Goal: Task Accomplishment & Management: Manage account settings

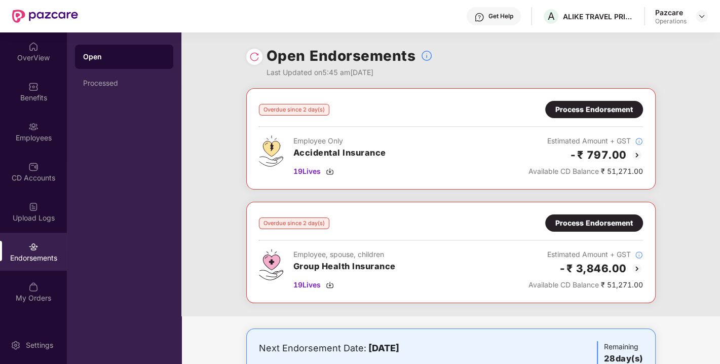
click at [256, 54] on img at bounding box center [254, 57] width 10 height 10
click at [328, 281] on img at bounding box center [330, 285] width 8 height 8
click at [326, 168] on div "19 Lives" at bounding box center [339, 171] width 93 height 11
click at [570, 220] on div "Process Endorsement" at bounding box center [593, 222] width 77 height 11
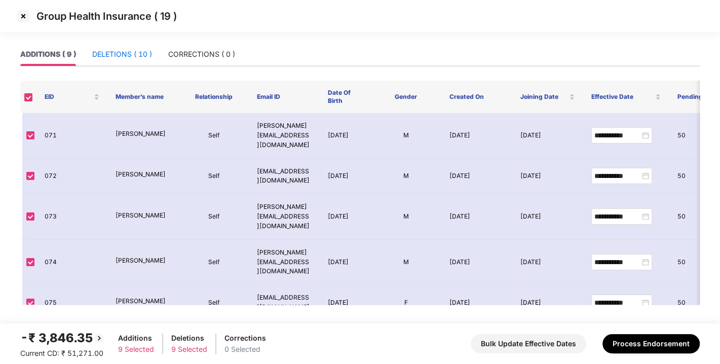
click at [116, 56] on div "DELETIONS ( 10 )" at bounding box center [122, 54] width 60 height 11
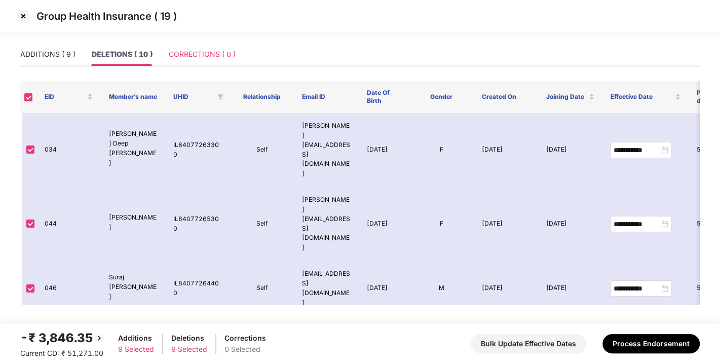
click at [197, 43] on div "CORRECTIONS ( 0 )" at bounding box center [202, 54] width 67 height 23
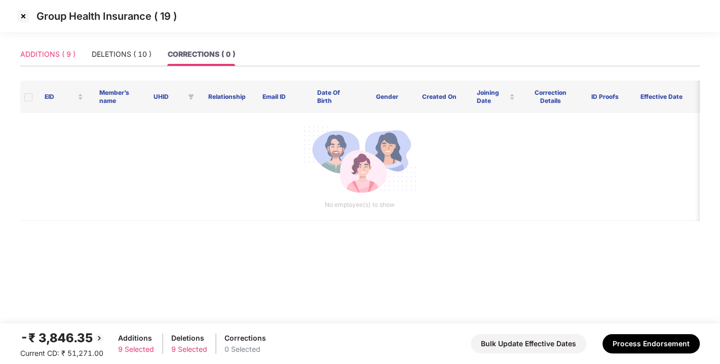
click at [45, 61] on div "ADDITIONS ( 9 )" at bounding box center [47, 54] width 55 height 23
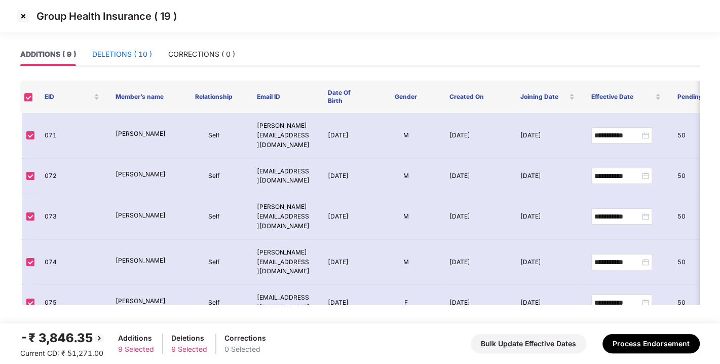
click at [125, 52] on div "DELETIONS ( 10 )" at bounding box center [122, 54] width 60 height 11
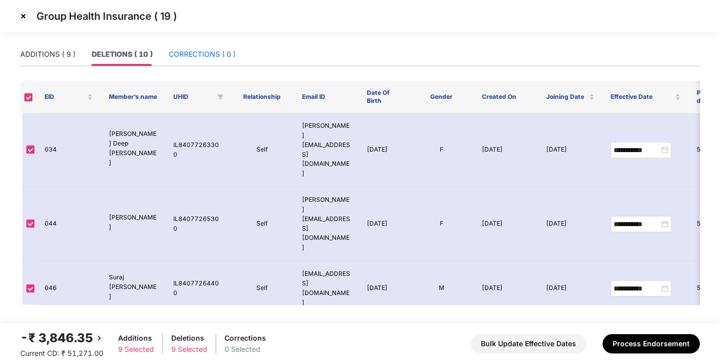
click at [193, 49] on div "CORRECTIONS ( 0 )" at bounding box center [202, 54] width 67 height 11
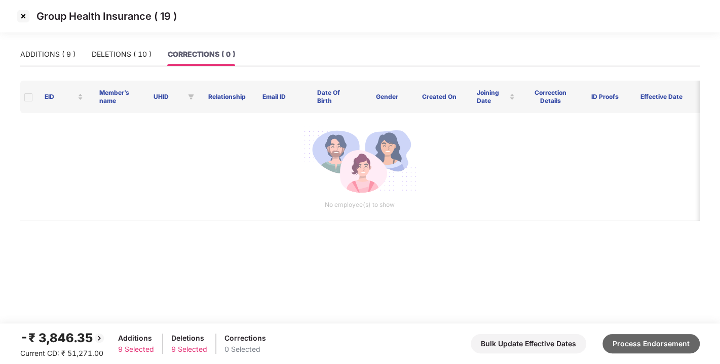
click at [637, 339] on button "Process Endorsement" at bounding box center [650, 343] width 97 height 19
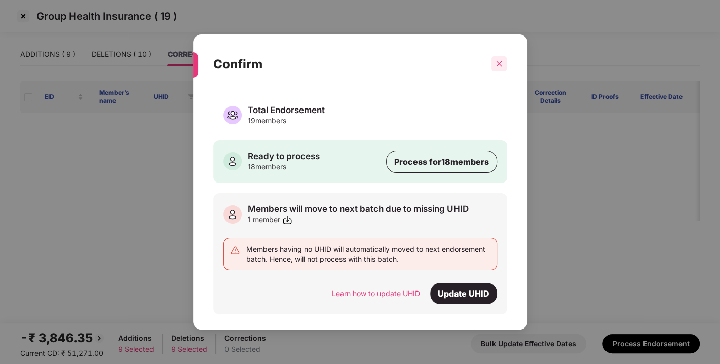
click at [494, 62] on div at bounding box center [498, 63] width 15 height 15
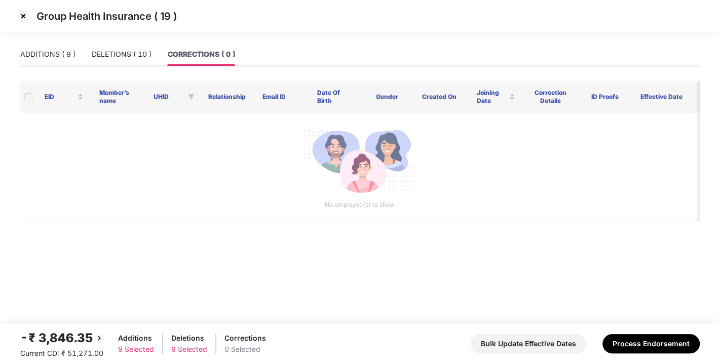
click at [27, 14] on img at bounding box center [23, 16] width 16 height 16
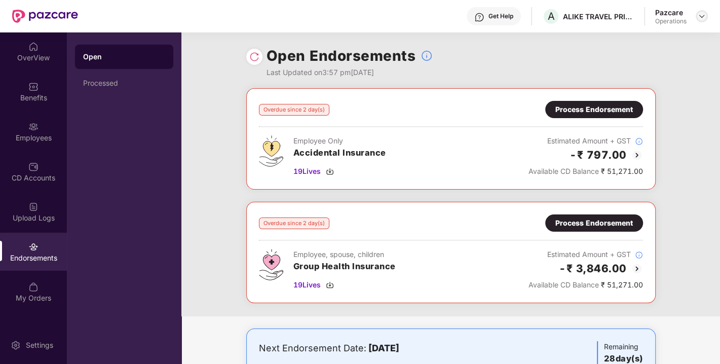
click at [703, 16] on img at bounding box center [701, 16] width 8 height 8
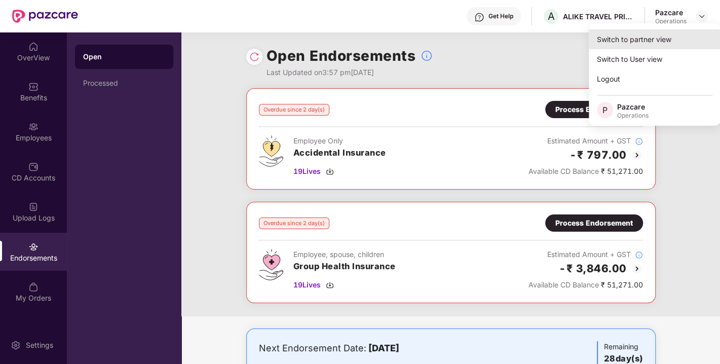
click at [648, 38] on div "Switch to partner view" at bounding box center [654, 39] width 132 height 20
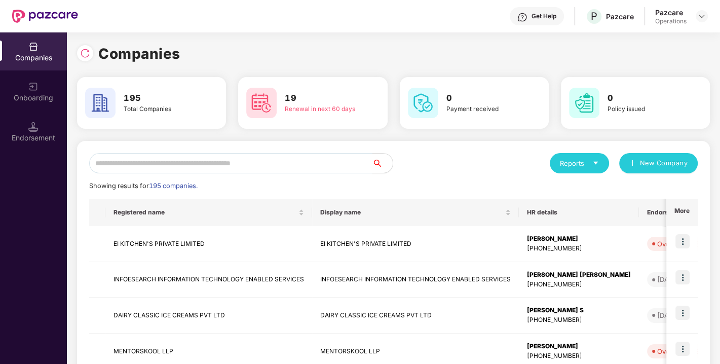
click at [275, 160] on input "text" at bounding box center [230, 163] width 283 height 20
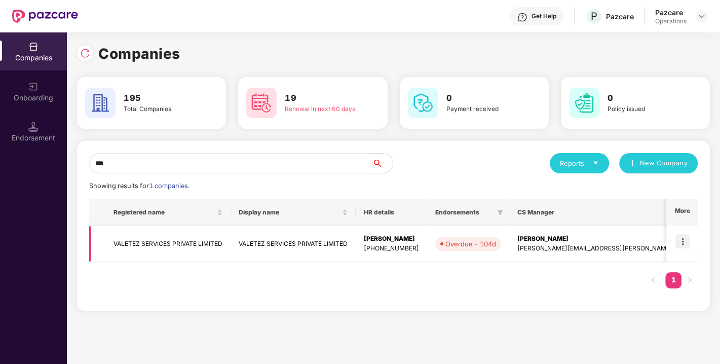
type input "***"
click at [685, 237] on img at bounding box center [682, 241] width 14 height 14
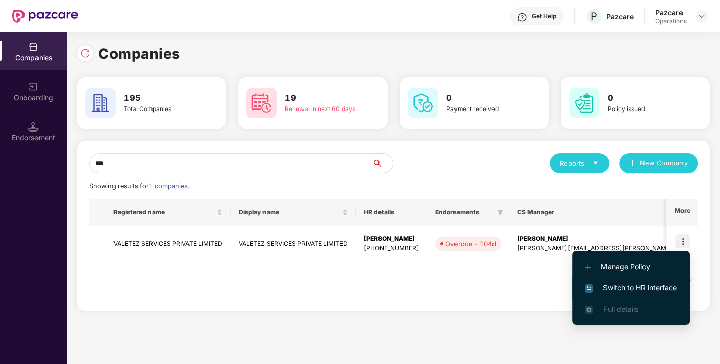
click at [627, 282] on span "Switch to HR interface" at bounding box center [630, 287] width 92 height 11
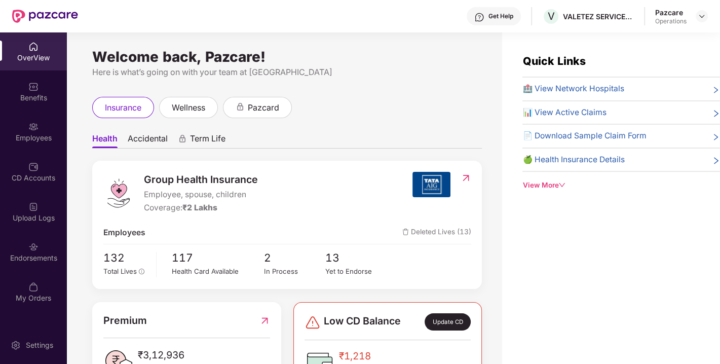
click at [42, 260] on div "Endorsements" at bounding box center [33, 258] width 67 height 10
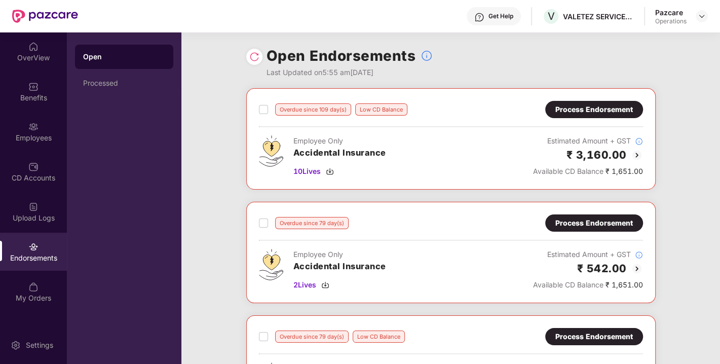
click at [252, 56] on img at bounding box center [254, 57] width 10 height 10
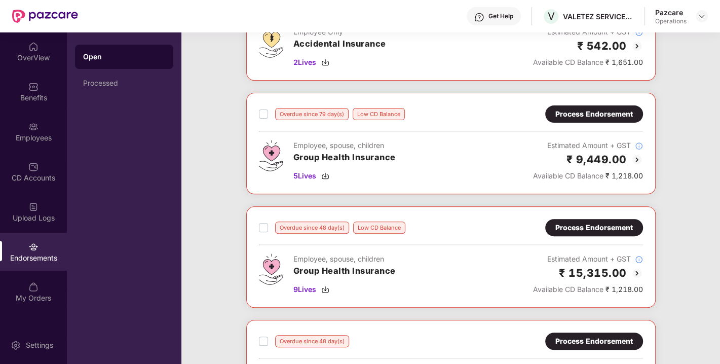
scroll to position [223, 0]
click at [600, 108] on div "Process Endorsement" at bounding box center [593, 113] width 77 height 11
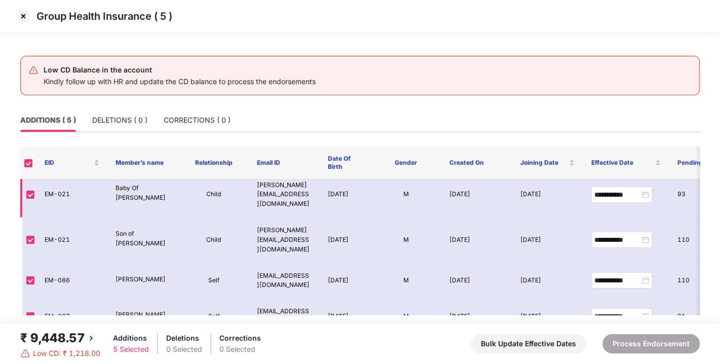
scroll to position [0, 0]
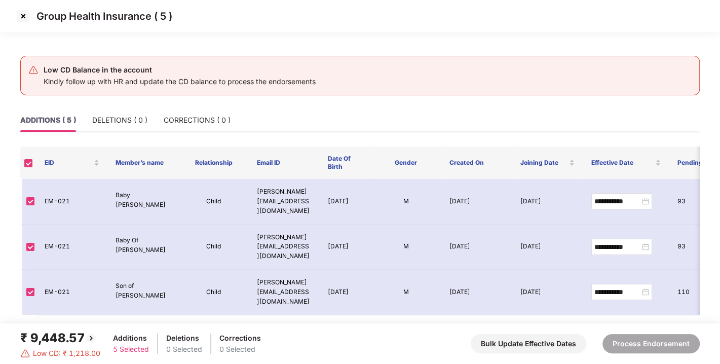
click at [20, 16] on img at bounding box center [23, 16] width 16 height 16
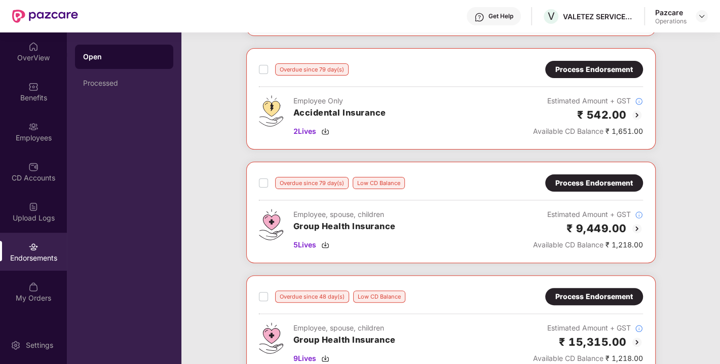
scroll to position [267, 0]
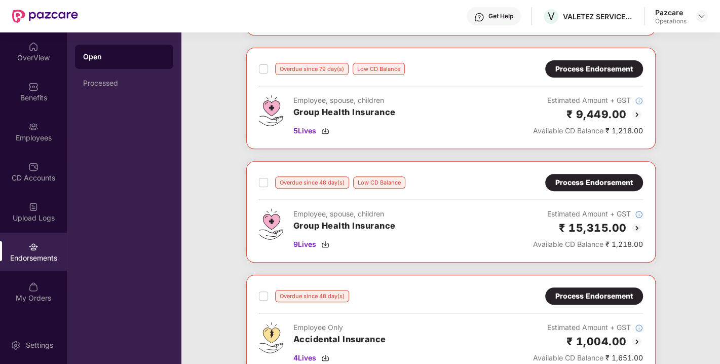
click at [583, 187] on div "Process Endorsement" at bounding box center [594, 182] width 98 height 17
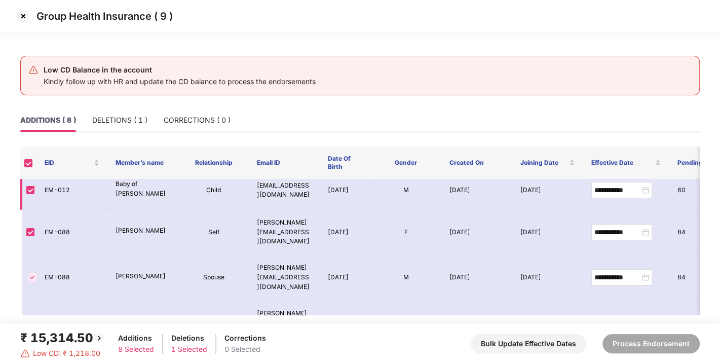
scroll to position [0, 0]
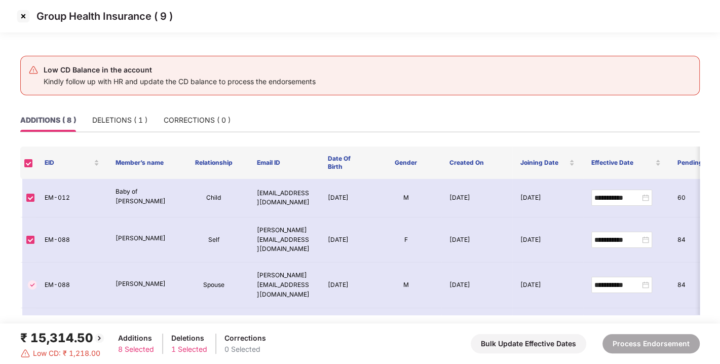
click at [21, 18] on img at bounding box center [23, 16] width 16 height 16
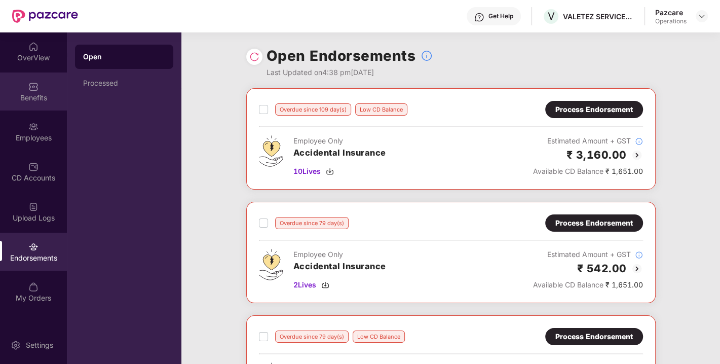
click at [31, 94] on div "Benefits" at bounding box center [33, 98] width 67 height 10
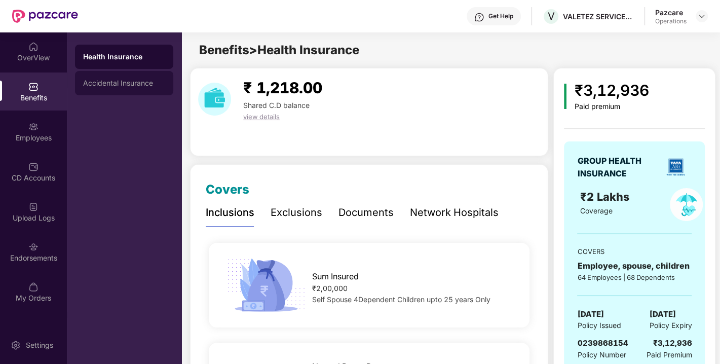
click at [107, 84] on div "Accidental Insurance" at bounding box center [124, 83] width 82 height 8
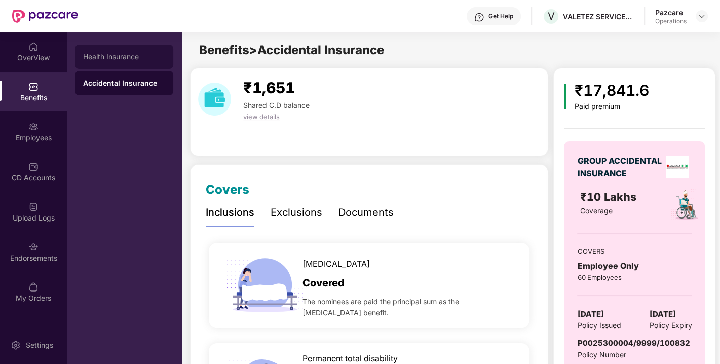
click at [98, 54] on div "Health Insurance" at bounding box center [124, 57] width 82 height 8
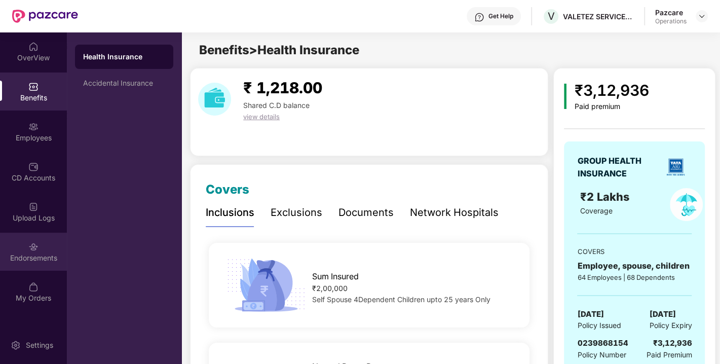
click at [41, 254] on div "Endorsements" at bounding box center [33, 258] width 67 height 10
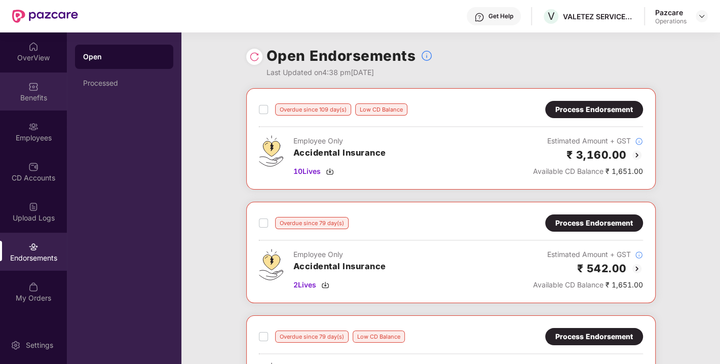
click at [25, 85] on div "Benefits" at bounding box center [33, 91] width 67 height 38
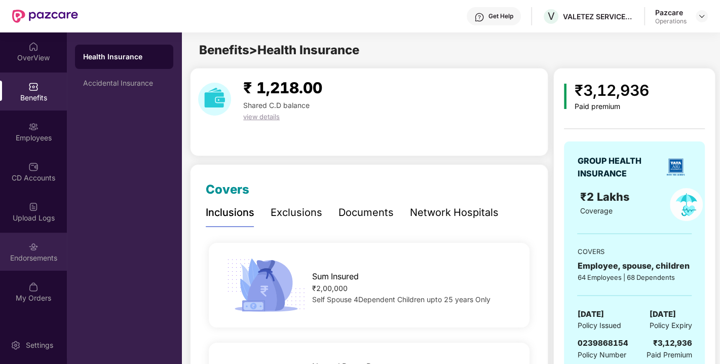
click at [26, 254] on div "Endorsements" at bounding box center [33, 258] width 67 height 10
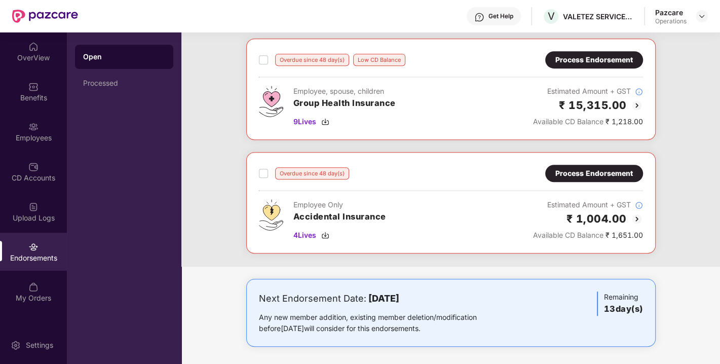
scroll to position [302, 0]
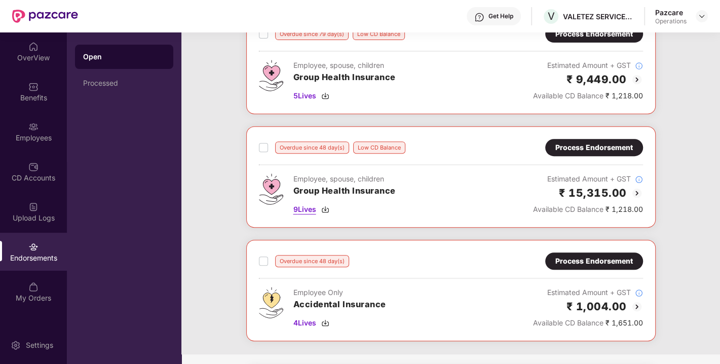
click at [326, 205] on img at bounding box center [325, 209] width 8 height 8
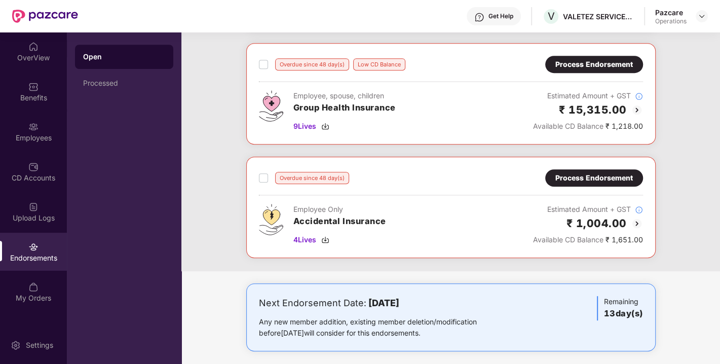
scroll to position [276, 0]
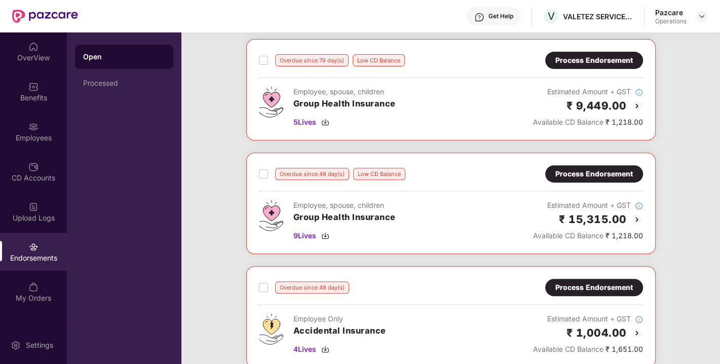
drag, startPoint x: 591, startPoint y: 187, endPoint x: 578, endPoint y: 172, distance: 19.8
click at [578, 172] on div "Overdue since 48 day(s) Low CD Balance Process Endorsement Employee, spouse, ch…" at bounding box center [451, 203] width 384 height 76
click at [578, 172] on div "Process Endorsement" at bounding box center [593, 173] width 77 height 11
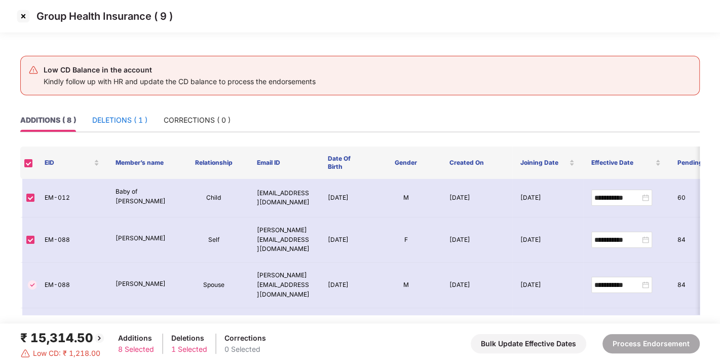
click at [120, 116] on div "DELETIONS ( 1 )" at bounding box center [119, 119] width 55 height 11
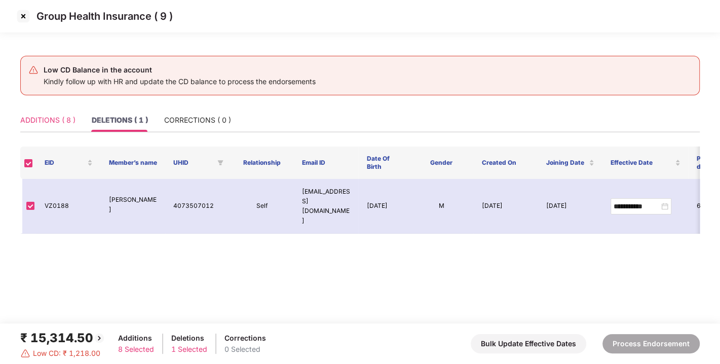
click at [59, 126] on div "ADDITIONS ( 8 )" at bounding box center [47, 119] width 55 height 23
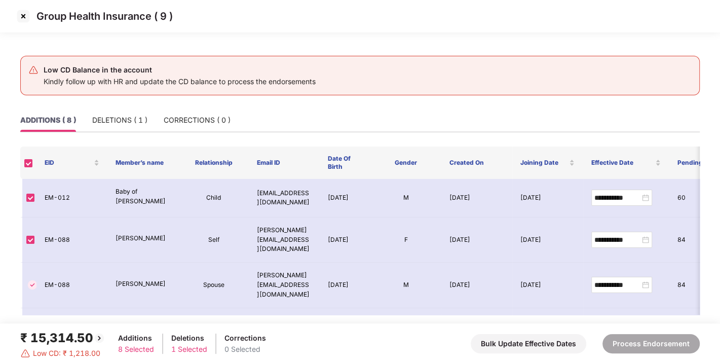
click at [20, 21] on img at bounding box center [23, 16] width 16 height 16
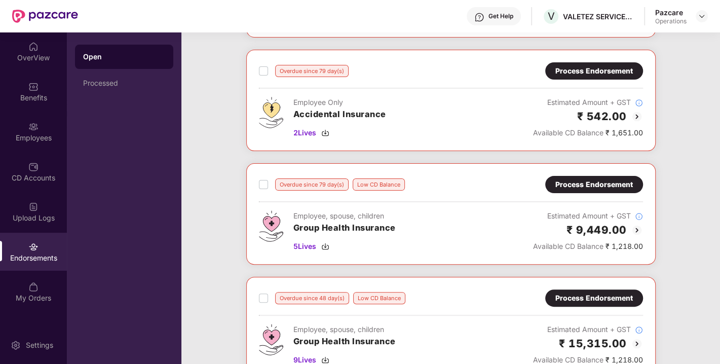
scroll to position [152, 0]
click at [582, 179] on div "Process Endorsement" at bounding box center [593, 183] width 77 height 11
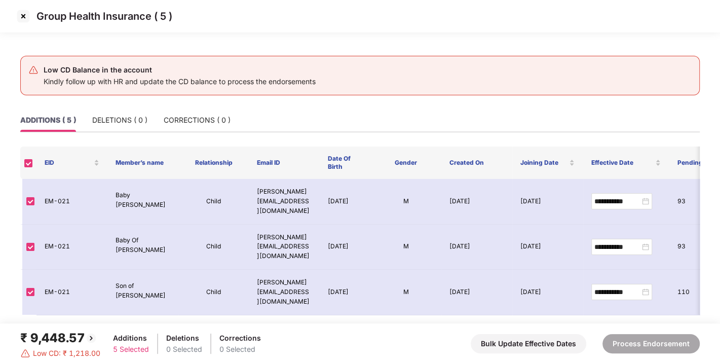
click at [21, 24] on img at bounding box center [23, 16] width 16 height 16
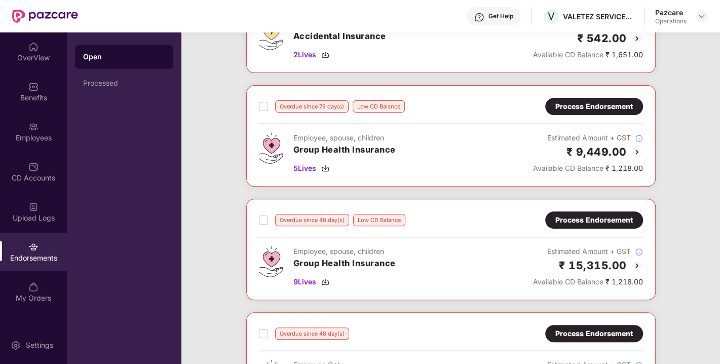
scroll to position [230, 0]
click at [583, 211] on div "Process Endorsement" at bounding box center [594, 219] width 98 height 17
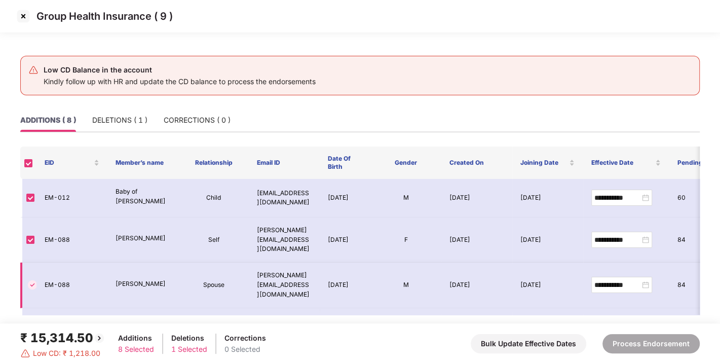
scroll to position [152, 0]
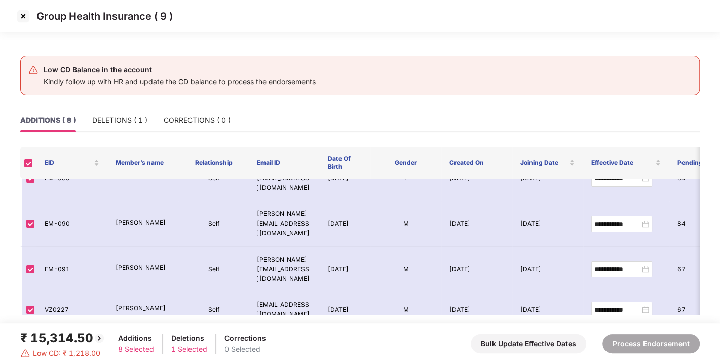
click at [19, 16] on img at bounding box center [23, 16] width 16 height 16
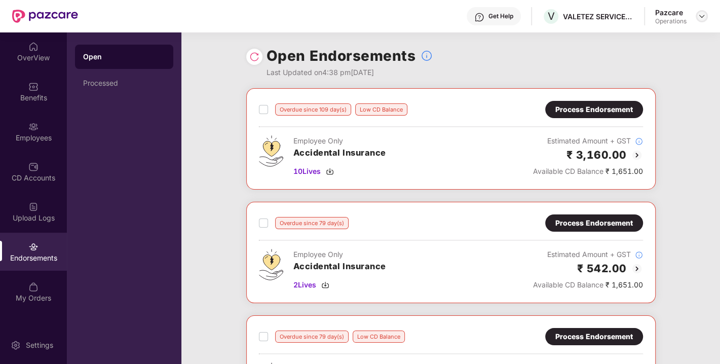
click at [700, 18] on img at bounding box center [701, 16] width 8 height 8
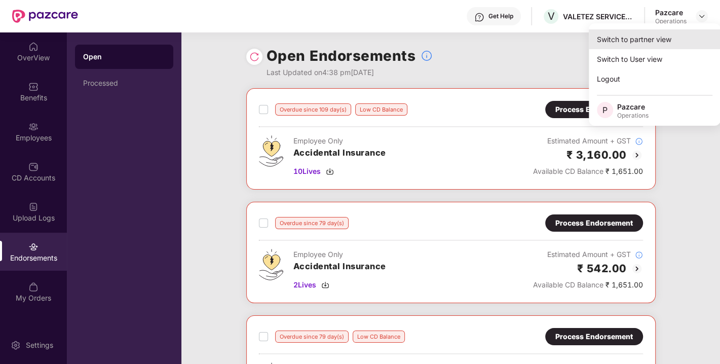
click at [630, 47] on div "Switch to partner view" at bounding box center [654, 39] width 132 height 20
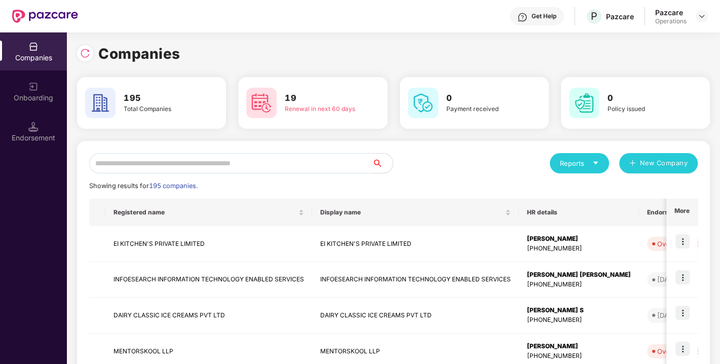
click at [270, 166] on input "text" at bounding box center [230, 163] width 283 height 20
click at [143, 167] on input "text" at bounding box center [230, 163] width 283 height 20
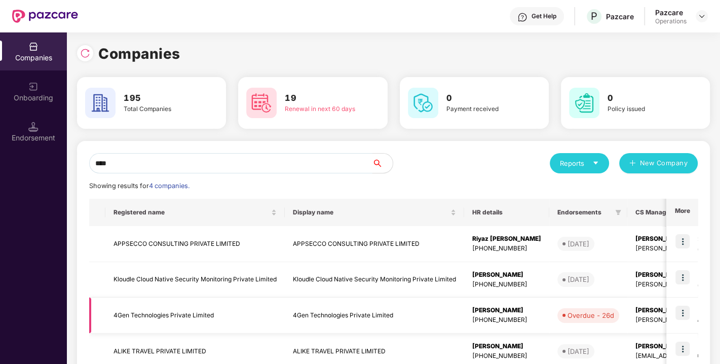
scroll to position [61, 0]
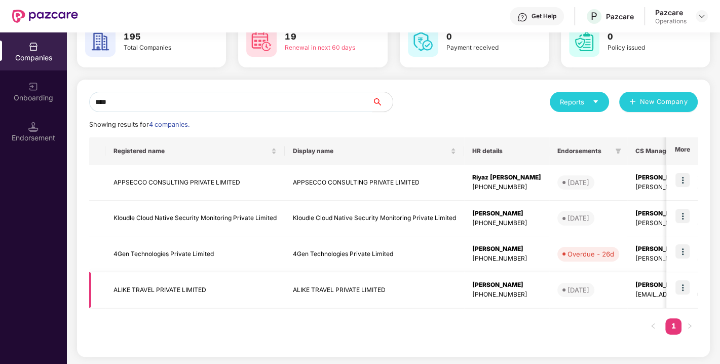
type input "****"
click at [684, 282] on img at bounding box center [682, 287] width 14 height 14
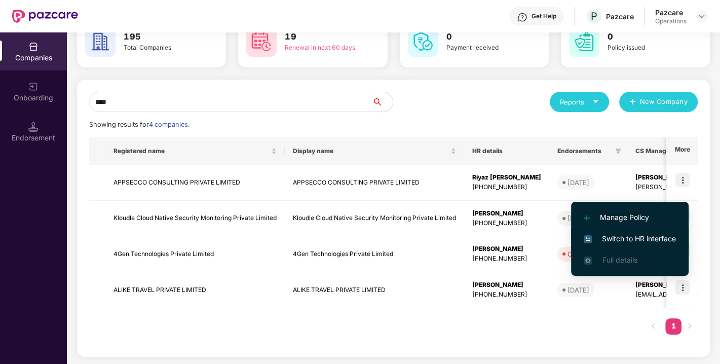
click at [633, 234] on span "Switch to HR interface" at bounding box center [629, 238] width 92 height 11
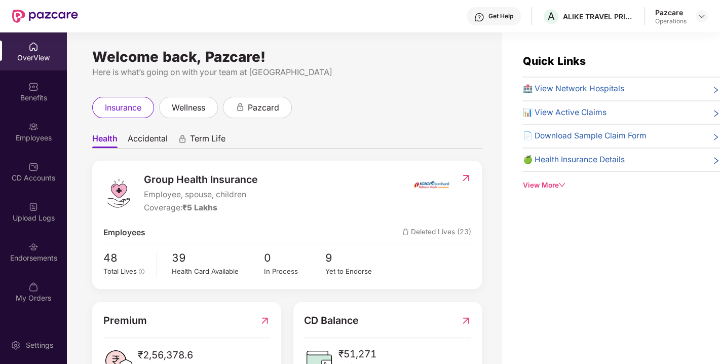
click at [42, 242] on div "Endorsements" at bounding box center [33, 251] width 67 height 38
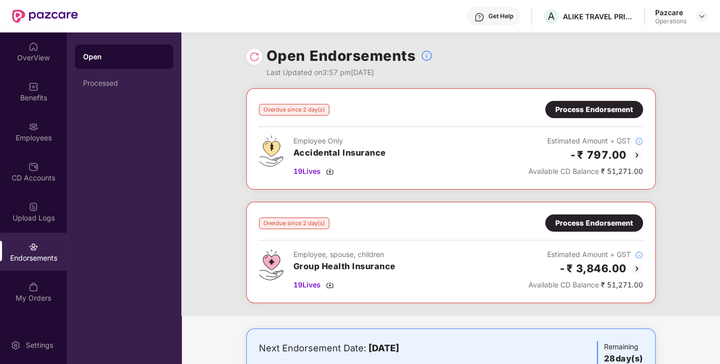
click at [587, 111] on div "Process Endorsement" at bounding box center [593, 109] width 77 height 11
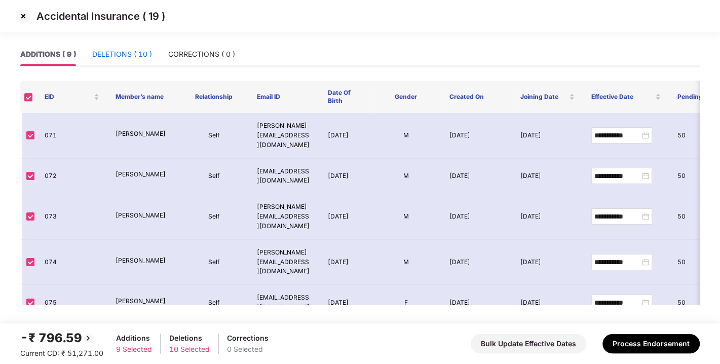
click at [122, 58] on div "DELETIONS ( 10 )" at bounding box center [122, 54] width 60 height 11
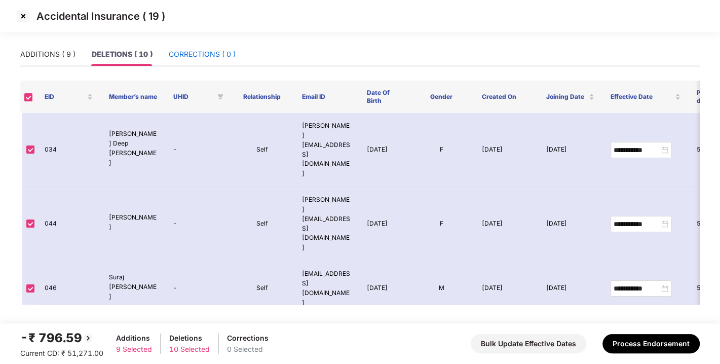
click at [196, 49] on div "CORRECTIONS ( 0 )" at bounding box center [202, 54] width 67 height 11
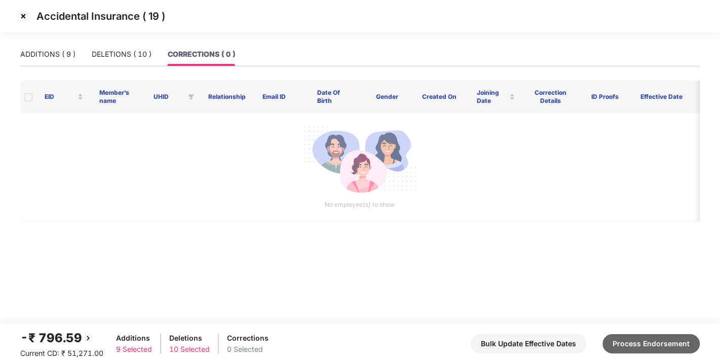
click at [620, 343] on button "Process Endorsement" at bounding box center [650, 343] width 97 height 19
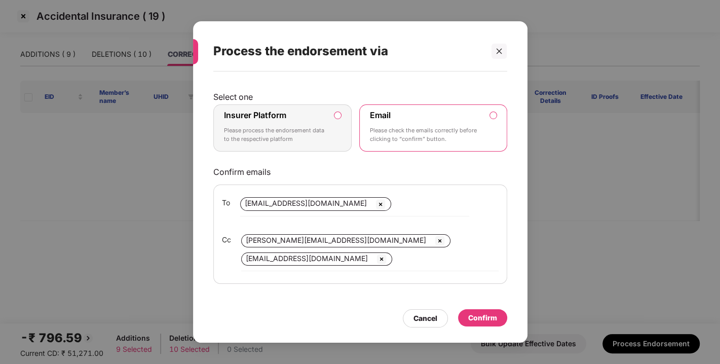
click at [335, 110] on label "Insurer Platform Please process the endorsement data to the respective platform" at bounding box center [282, 128] width 139 height 48
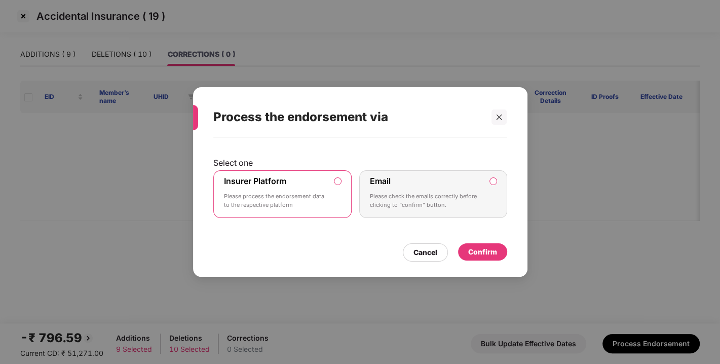
click at [464, 251] on div "Confirm" at bounding box center [482, 251] width 49 height 17
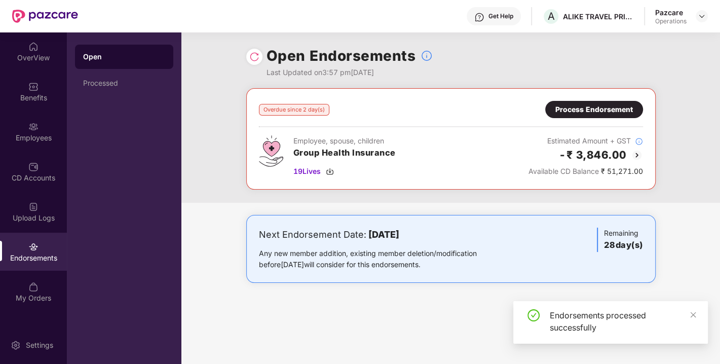
click at [590, 107] on div "Process Endorsement" at bounding box center [593, 109] width 77 height 11
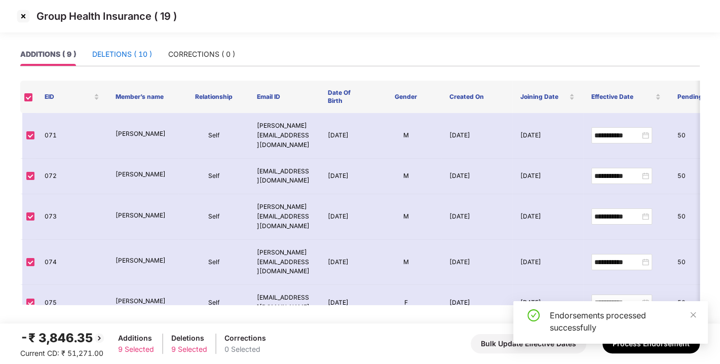
click at [139, 51] on div "DELETIONS ( 10 )" at bounding box center [122, 54] width 60 height 11
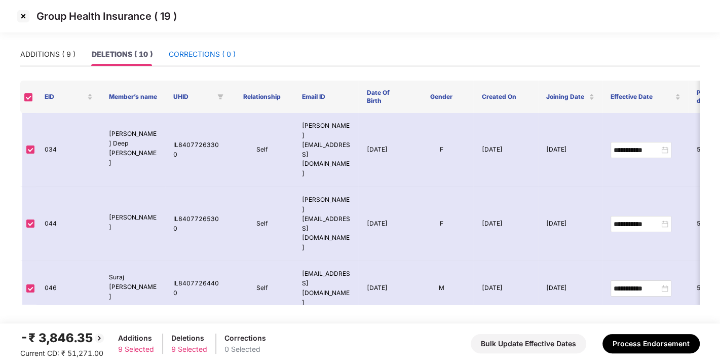
click at [208, 49] on div "CORRECTIONS ( 0 )" at bounding box center [202, 54] width 67 height 11
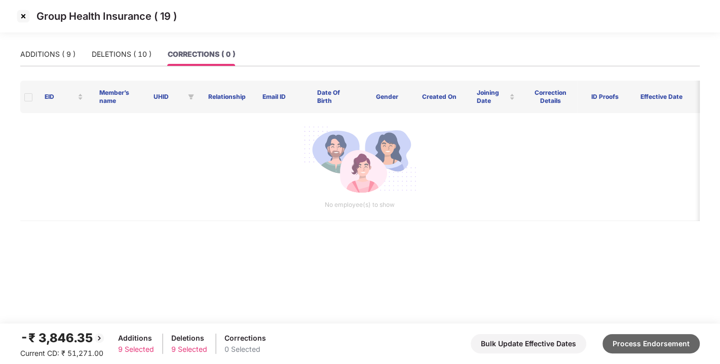
click at [641, 337] on button "Process Endorsement" at bounding box center [650, 343] width 97 height 19
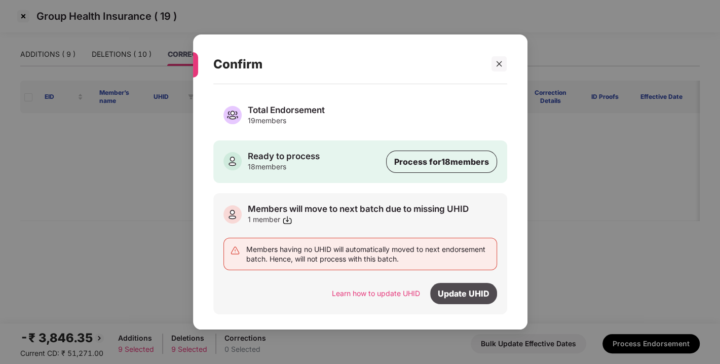
click at [458, 291] on div "Update UHID" at bounding box center [463, 293] width 67 height 21
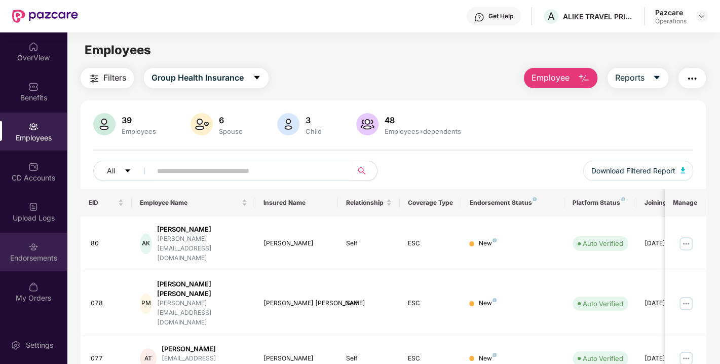
click at [23, 260] on div "Endorsements" at bounding box center [33, 258] width 67 height 10
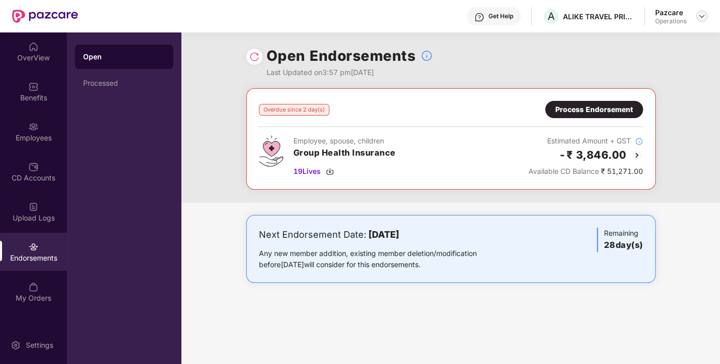
click at [703, 10] on div at bounding box center [701, 16] width 12 height 12
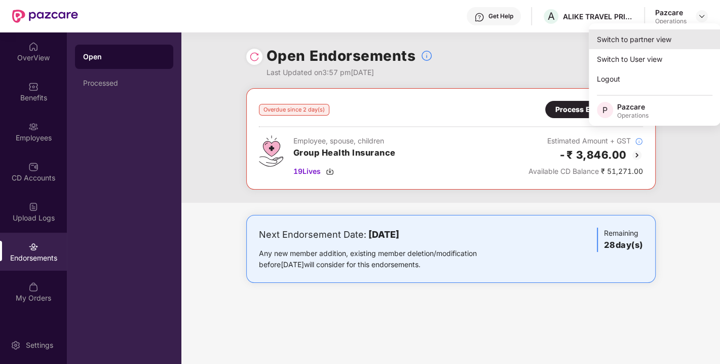
click at [645, 41] on div "Switch to partner view" at bounding box center [654, 39] width 132 height 20
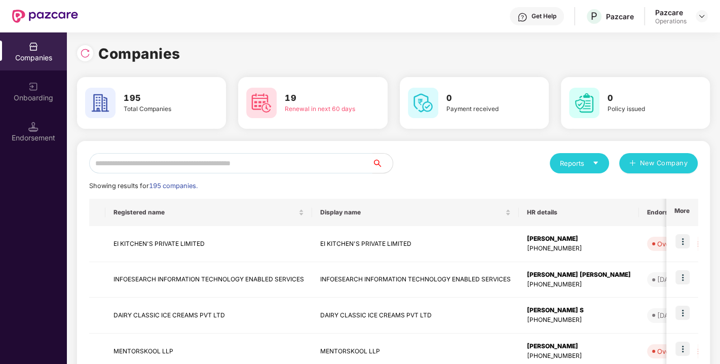
click at [244, 162] on input "text" at bounding box center [230, 163] width 283 height 20
paste input "**********"
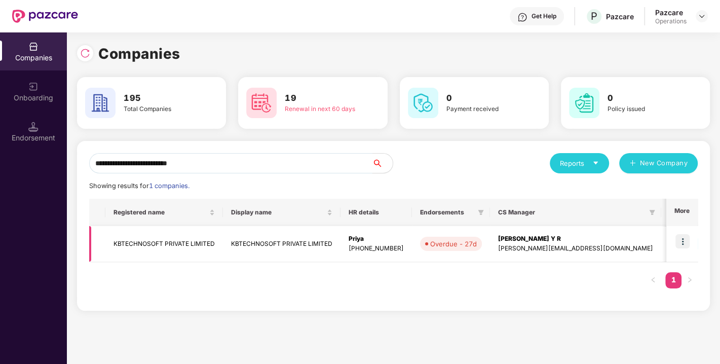
type input "**********"
click at [676, 239] on img at bounding box center [682, 241] width 14 height 14
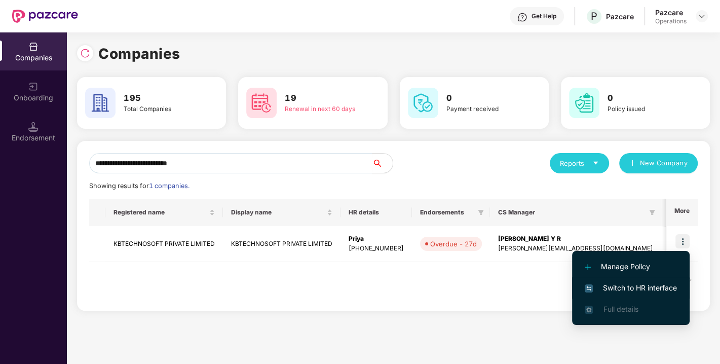
click at [617, 282] on span "Switch to HR interface" at bounding box center [630, 287] width 92 height 11
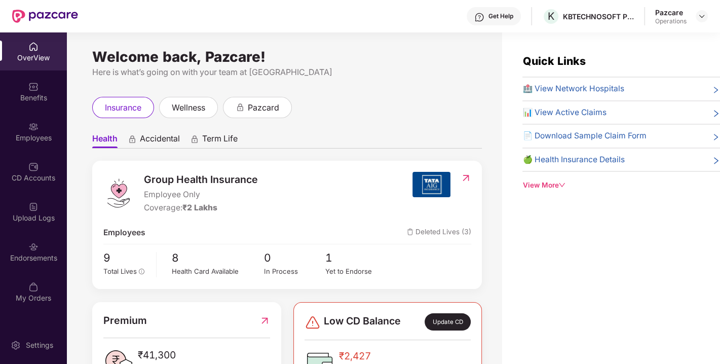
click at [40, 247] on div "Endorsements" at bounding box center [33, 251] width 67 height 38
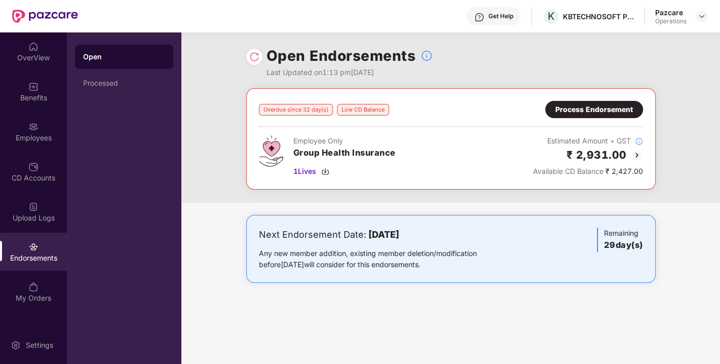
click at [597, 106] on div "Process Endorsement" at bounding box center [593, 109] width 77 height 11
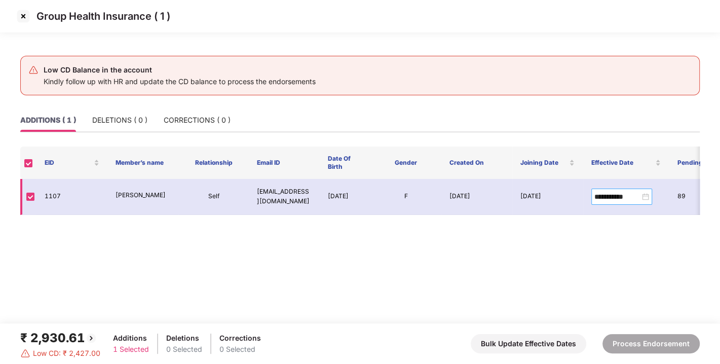
click at [645, 196] on div "**********" at bounding box center [621, 196] width 55 height 11
click at [434, 223] on main "**********" at bounding box center [360, 183] width 720 height 281
click at [21, 14] on img at bounding box center [23, 16] width 16 height 16
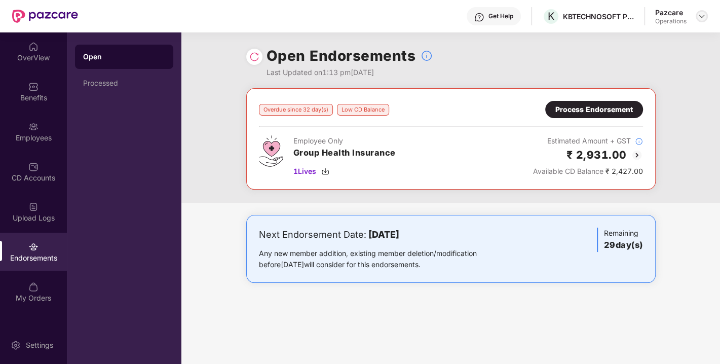
click at [697, 16] on img at bounding box center [701, 16] width 8 height 8
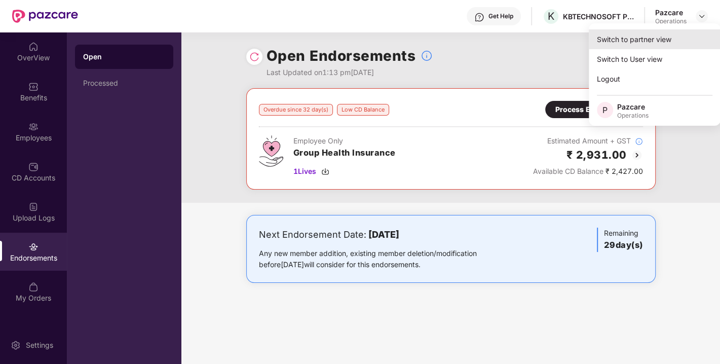
click at [633, 39] on div "Switch to partner view" at bounding box center [654, 39] width 132 height 20
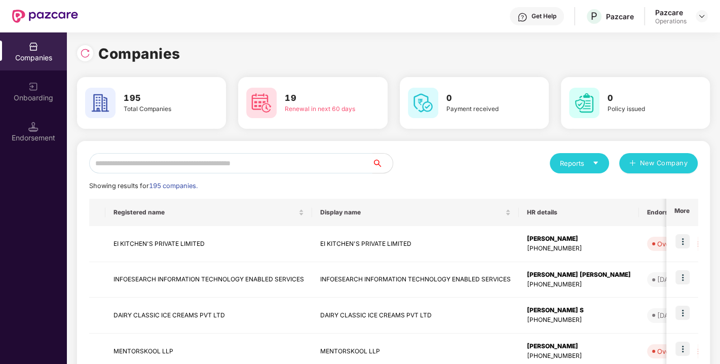
click at [274, 161] on input "text" at bounding box center [230, 163] width 283 height 20
paste input "**********"
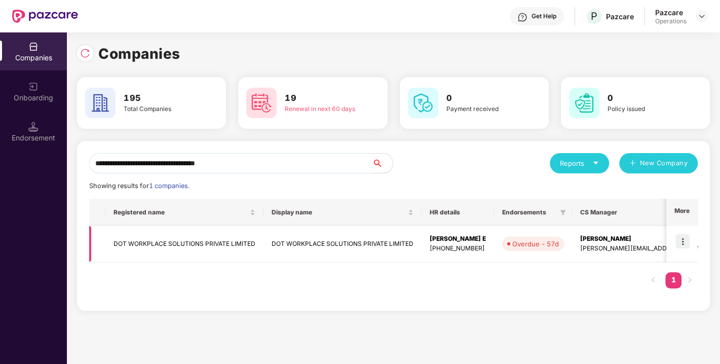
type input "**********"
click at [685, 237] on img at bounding box center [682, 241] width 14 height 14
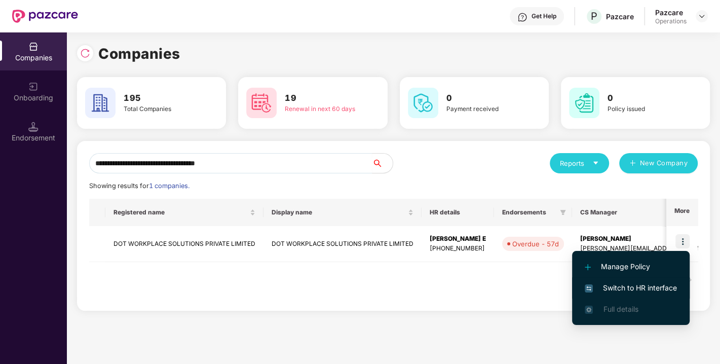
click at [638, 289] on span "Switch to HR interface" at bounding box center [630, 287] width 92 height 11
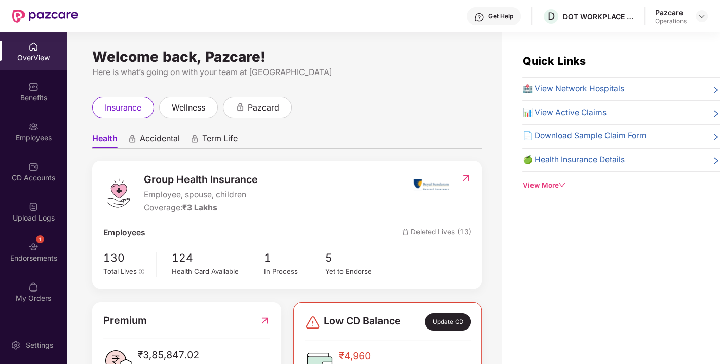
click at [32, 250] on img at bounding box center [33, 247] width 10 height 10
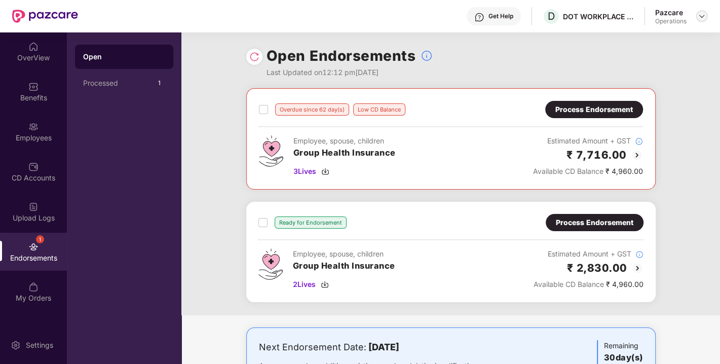
click at [701, 14] on img at bounding box center [701, 16] width 8 height 8
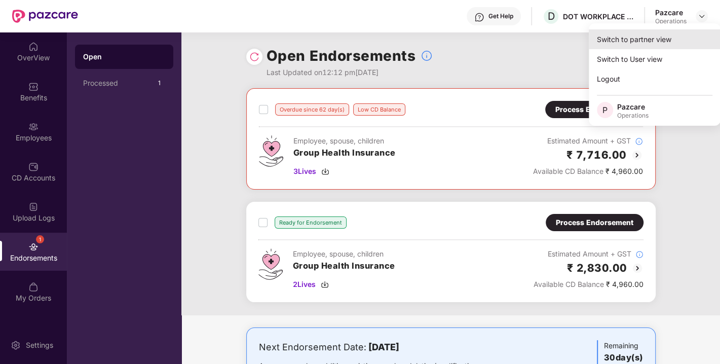
click at [640, 43] on div "Switch to partner view" at bounding box center [654, 39] width 132 height 20
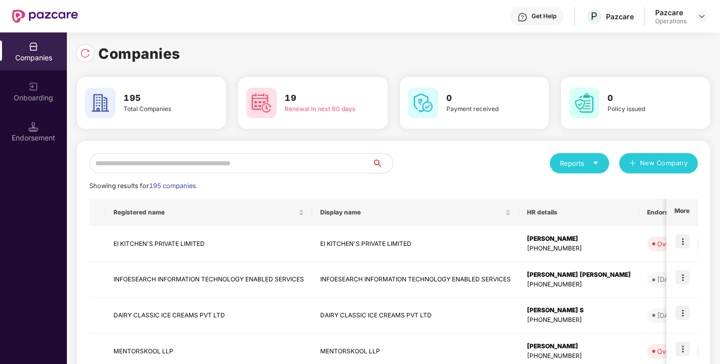
click at [244, 165] on input "text" at bounding box center [230, 163] width 283 height 20
paste input "**********"
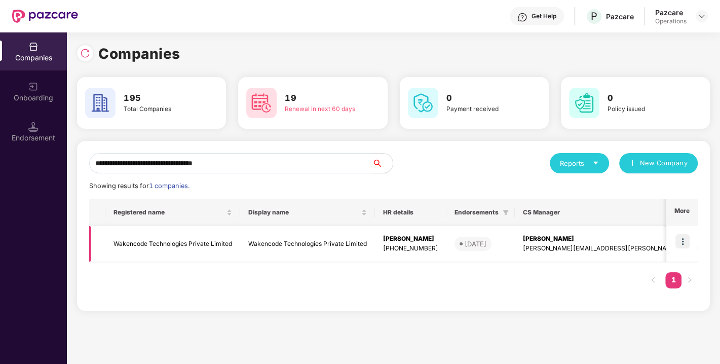
type input "**********"
click at [681, 241] on img at bounding box center [682, 241] width 14 height 14
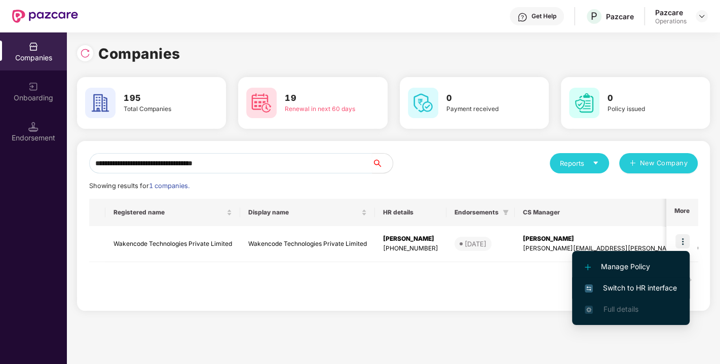
click at [628, 277] on li "Switch to HR interface" at bounding box center [630, 287] width 117 height 21
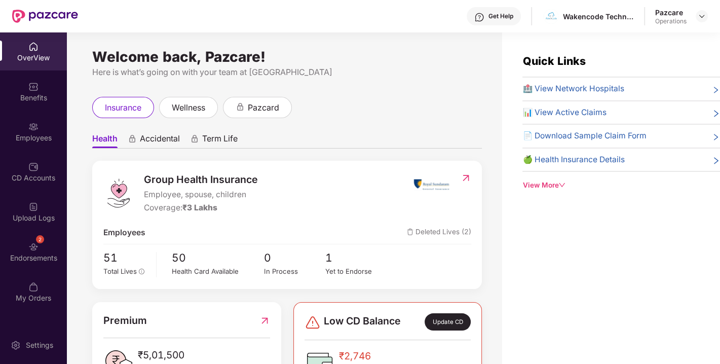
click at [56, 255] on div "Endorsements" at bounding box center [33, 258] width 67 height 10
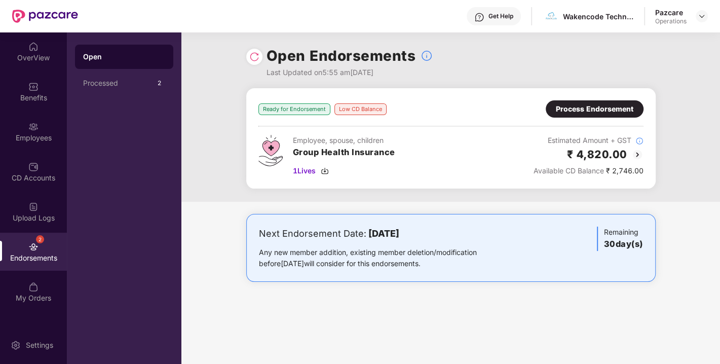
click at [585, 111] on div "Process Endorsement" at bounding box center [594, 108] width 77 height 11
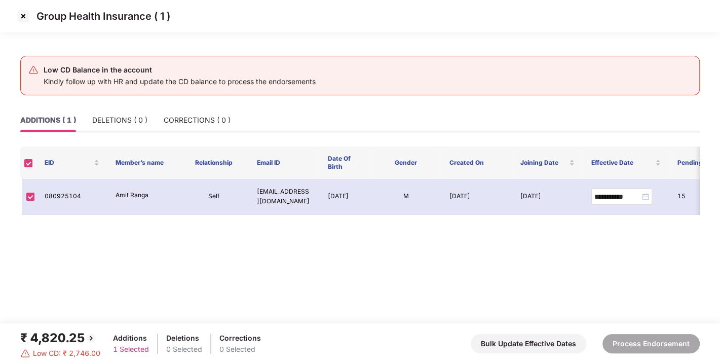
click at [19, 17] on img at bounding box center [23, 16] width 16 height 16
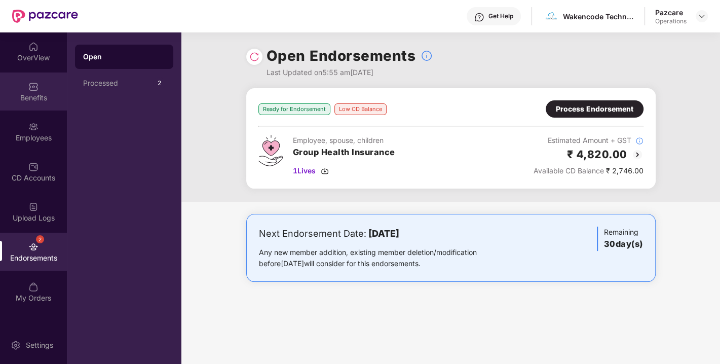
click at [12, 92] on div "Benefits" at bounding box center [33, 91] width 67 height 38
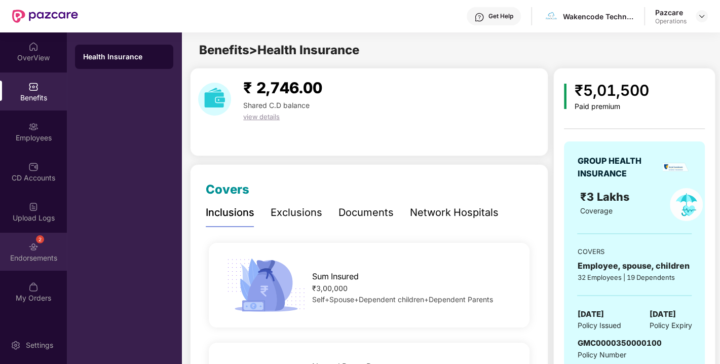
click at [34, 248] on img at bounding box center [33, 247] width 10 height 10
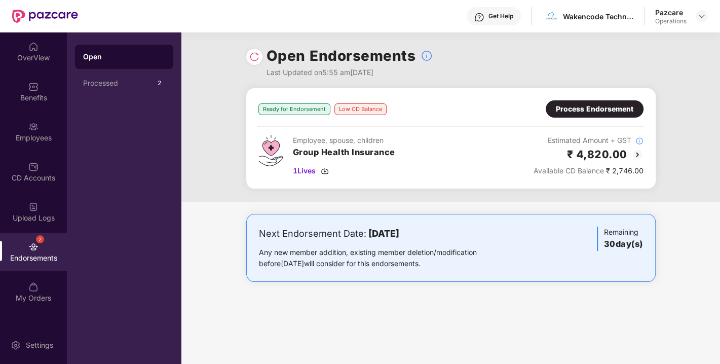
click at [635, 154] on img at bounding box center [637, 154] width 12 height 12
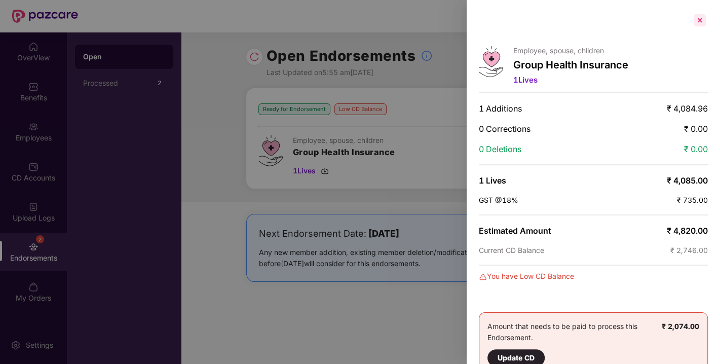
click at [701, 20] on div at bounding box center [699, 20] width 16 height 16
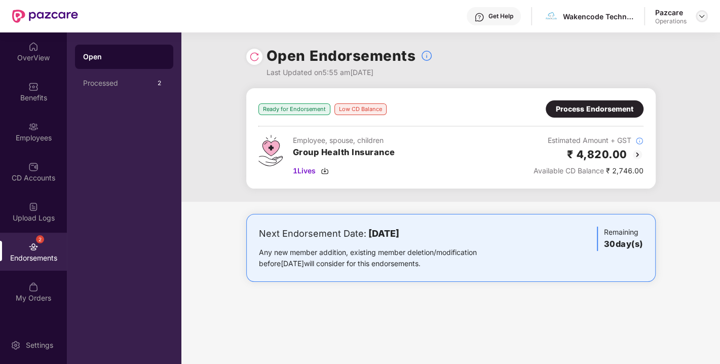
click at [699, 13] on img at bounding box center [701, 16] width 8 height 8
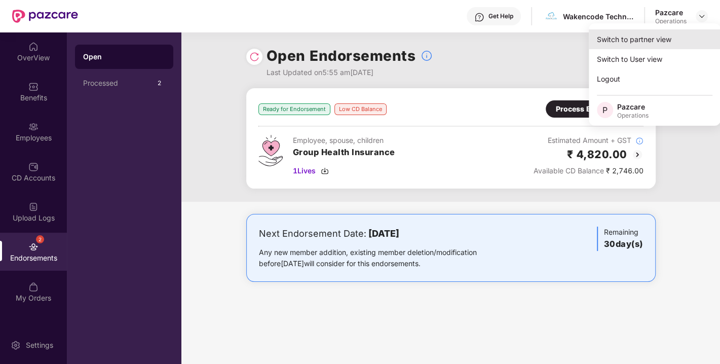
click at [642, 41] on div "Switch to partner view" at bounding box center [654, 39] width 132 height 20
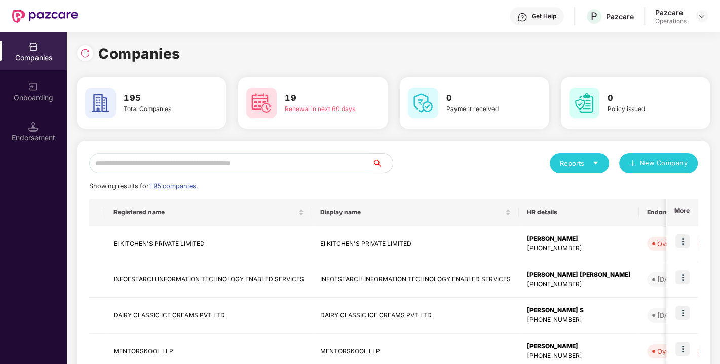
click at [205, 161] on input "text" at bounding box center [230, 163] width 283 height 20
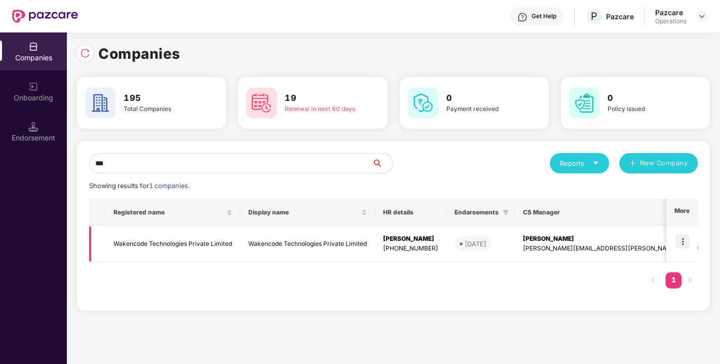
type input "***"
click at [148, 244] on td "Wakencode Technologies Private Limited" at bounding box center [172, 244] width 135 height 36
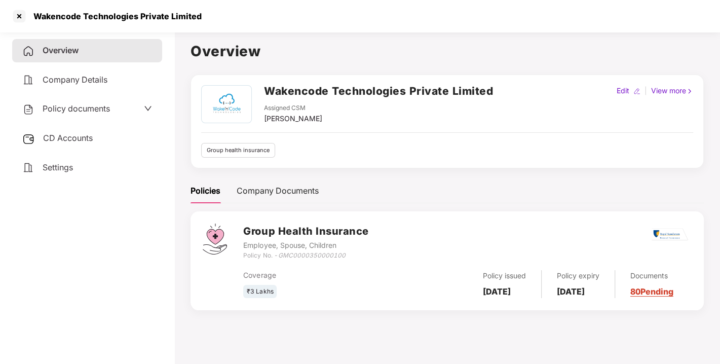
click at [68, 130] on div "CD Accounts" at bounding box center [87, 138] width 150 height 23
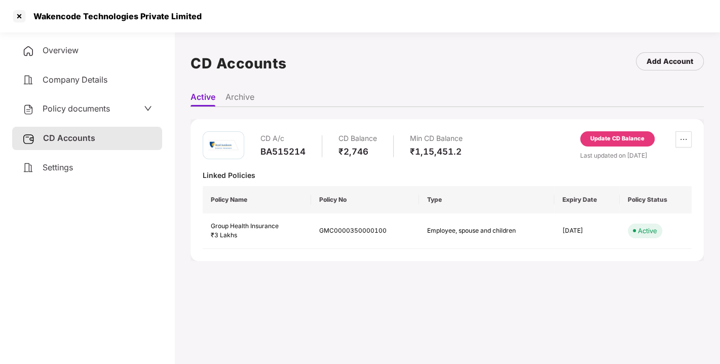
click at [618, 137] on div "Update CD Balance" at bounding box center [617, 138] width 54 height 9
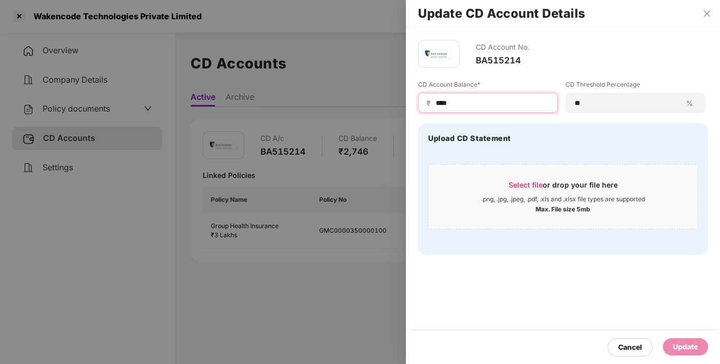
drag, startPoint x: 478, startPoint y: 101, endPoint x: 388, endPoint y: 104, distance: 89.7
click at [388, 104] on div "Update CD Account Details CD Account No. BA515214 CD Account Balance* ₹ **** CD…" at bounding box center [360, 182] width 720 height 364
type input "*****"
click at [678, 339] on div "Update" at bounding box center [684, 346] width 45 height 17
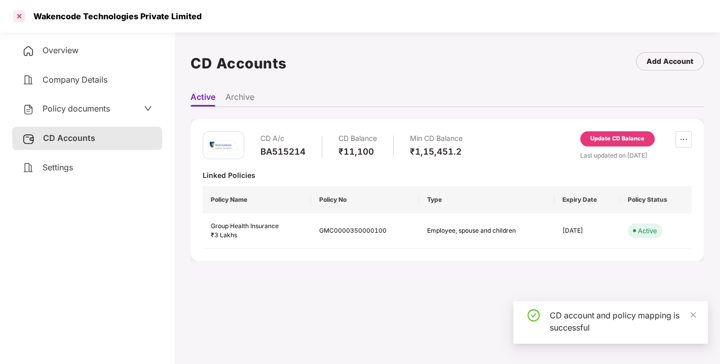
click at [18, 15] on div at bounding box center [19, 16] width 16 height 16
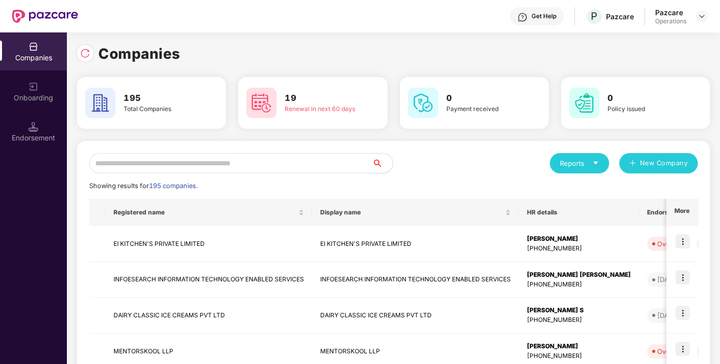
click at [149, 154] on input "text" at bounding box center [230, 163] width 283 height 20
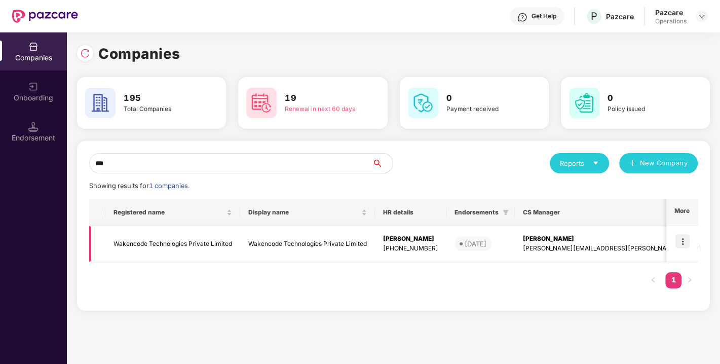
type input "***"
click at [681, 242] on img at bounding box center [682, 241] width 14 height 14
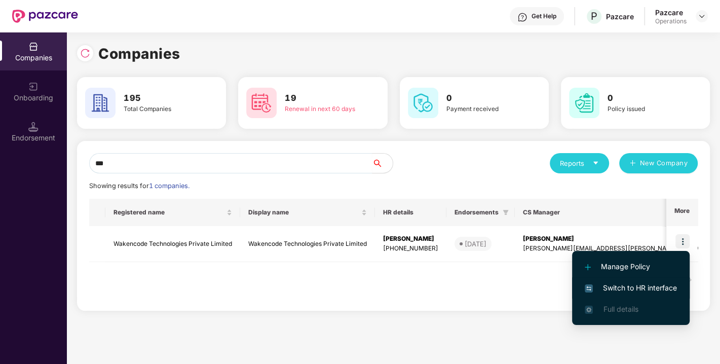
click at [640, 288] on span "Switch to HR interface" at bounding box center [630, 287] width 92 height 11
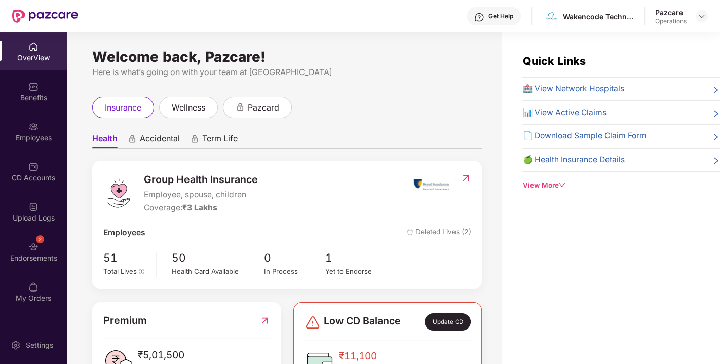
click at [32, 256] on div "Endorsements" at bounding box center [33, 258] width 67 height 10
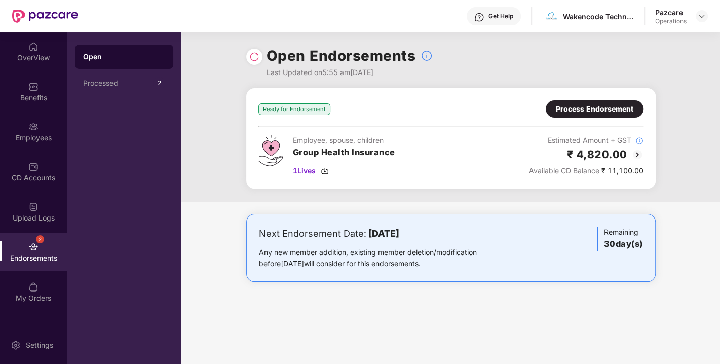
click at [254, 49] on div at bounding box center [254, 57] width 16 height 16
click at [252, 57] on img at bounding box center [254, 57] width 10 height 10
click at [325, 165] on div "1 Lives" at bounding box center [344, 170] width 102 height 11
click at [585, 113] on div "Process Endorsement" at bounding box center [594, 108] width 77 height 11
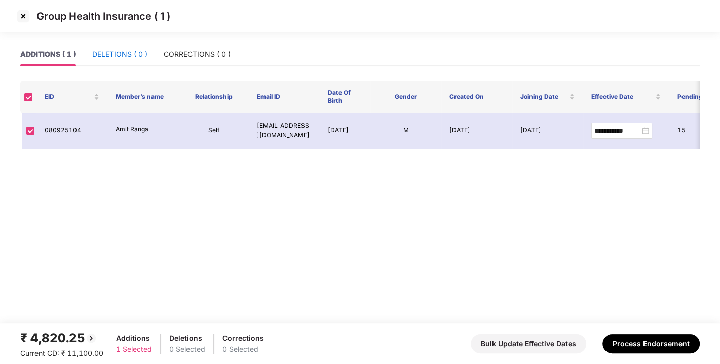
click at [106, 52] on div "DELETIONS ( 0 )" at bounding box center [119, 54] width 55 height 11
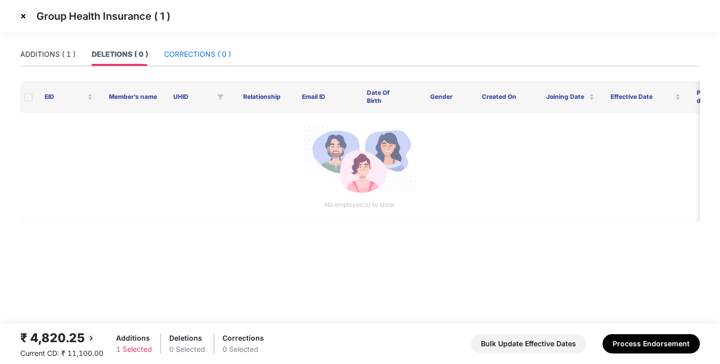
click at [198, 50] on div "CORRECTIONS ( 0 )" at bounding box center [197, 54] width 67 height 11
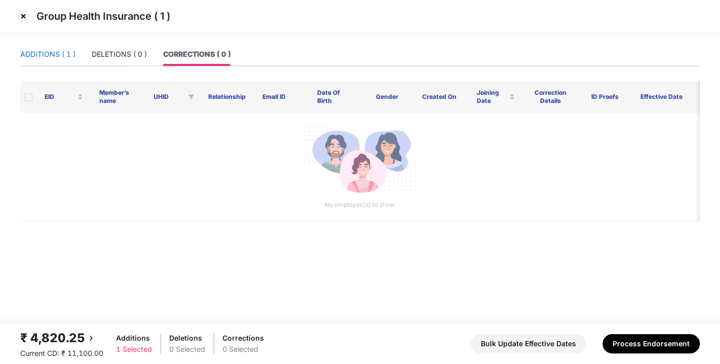
click at [53, 52] on div "ADDITIONS ( 1 )" at bounding box center [47, 54] width 55 height 11
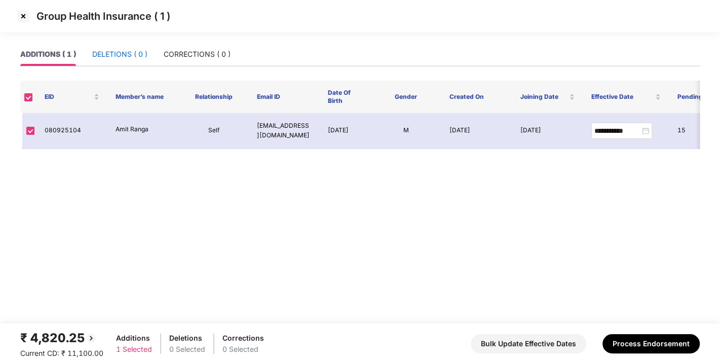
click at [117, 49] on div "DELETIONS ( 0 )" at bounding box center [119, 54] width 55 height 11
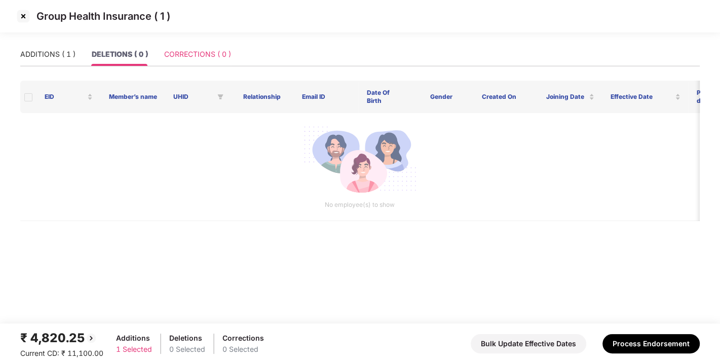
click at [210, 45] on div "CORRECTIONS ( 0 )" at bounding box center [197, 54] width 67 height 23
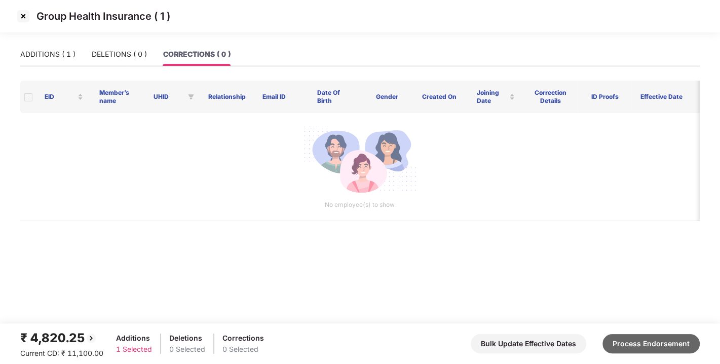
click at [651, 337] on button "Process Endorsement" at bounding box center [650, 343] width 97 height 19
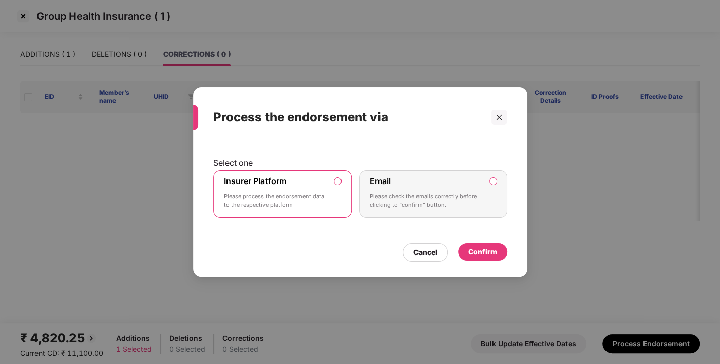
click at [477, 255] on div "Confirm" at bounding box center [482, 251] width 29 height 11
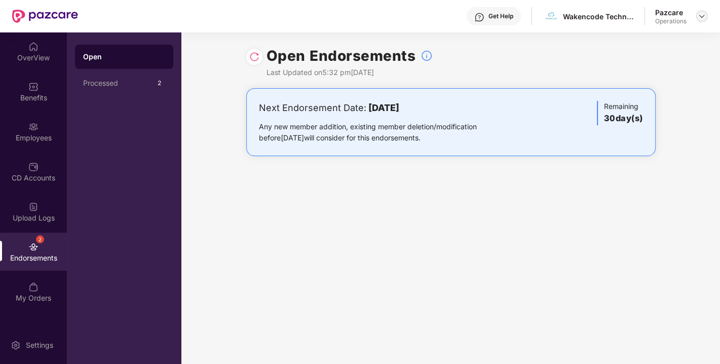
click at [703, 12] on img at bounding box center [701, 16] width 8 height 8
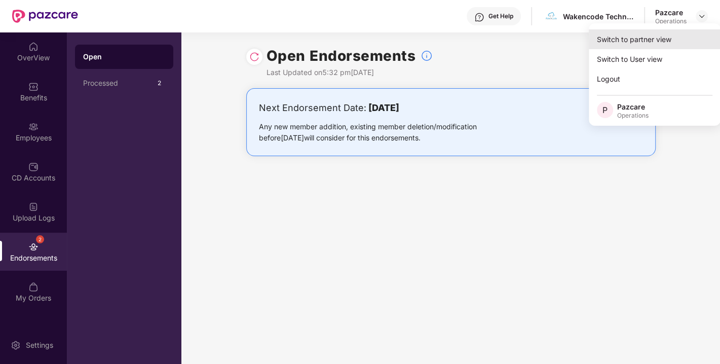
click at [641, 40] on div "Switch to partner view" at bounding box center [654, 39] width 132 height 20
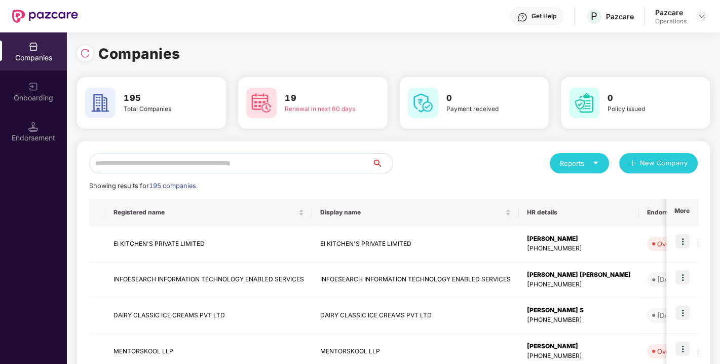
click at [197, 167] on input "text" at bounding box center [230, 163] width 283 height 20
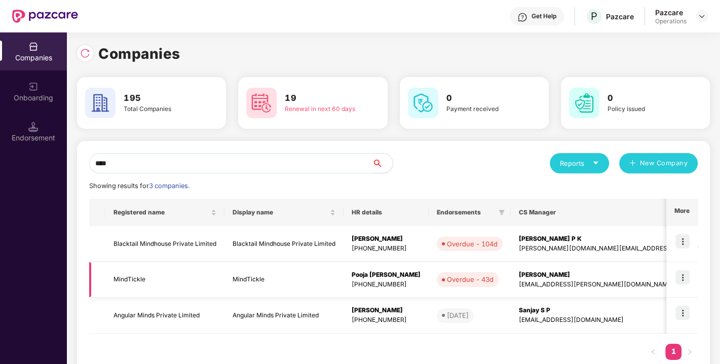
type input "****"
click at [687, 277] on img at bounding box center [682, 277] width 14 height 14
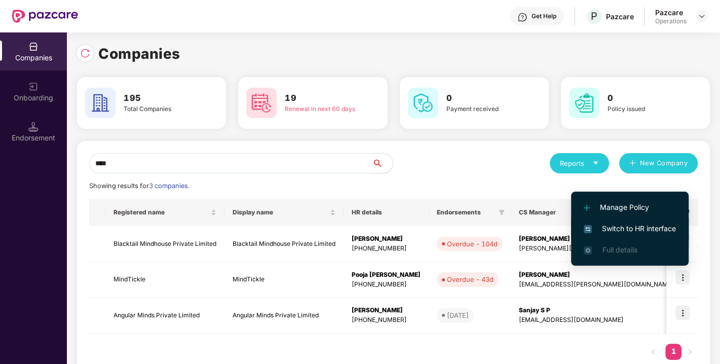
click at [632, 224] on span "Switch to HR interface" at bounding box center [629, 228] width 92 height 11
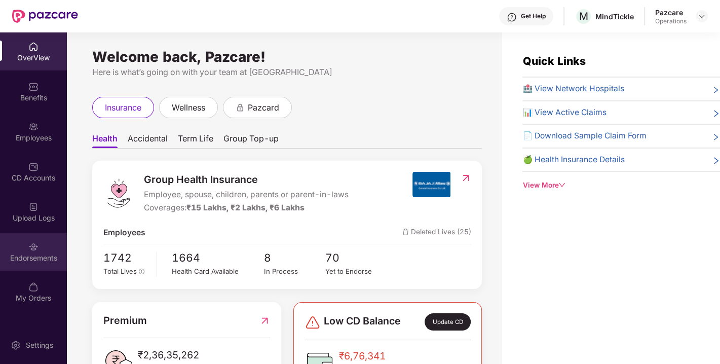
click at [23, 248] on div "Endorsements" at bounding box center [33, 251] width 67 height 38
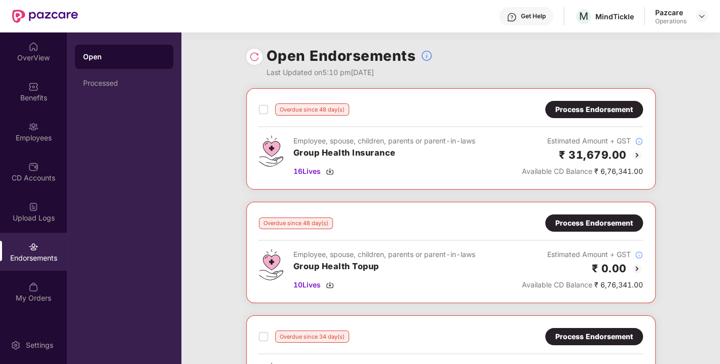
click at [249, 56] on img at bounding box center [254, 57] width 10 height 10
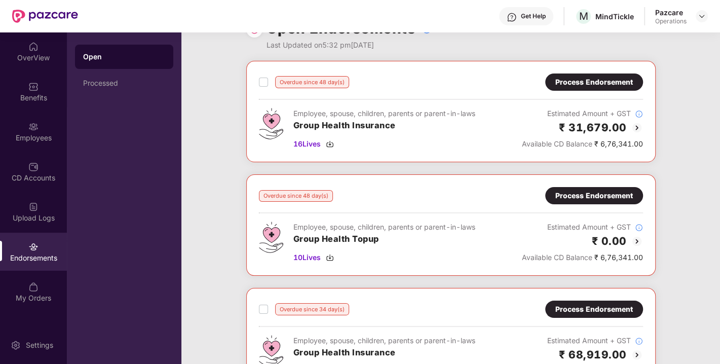
scroll to position [0, 0]
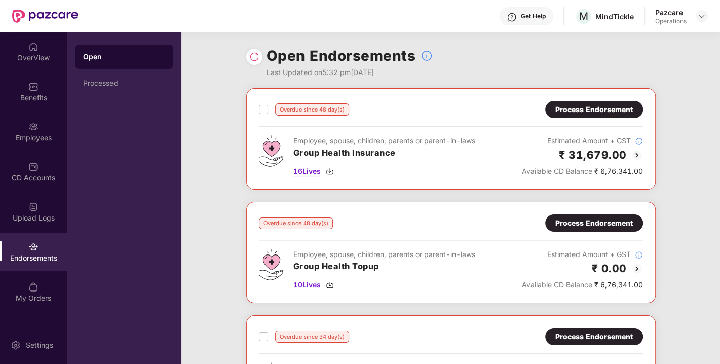
click at [331, 173] on img at bounding box center [330, 171] width 8 height 8
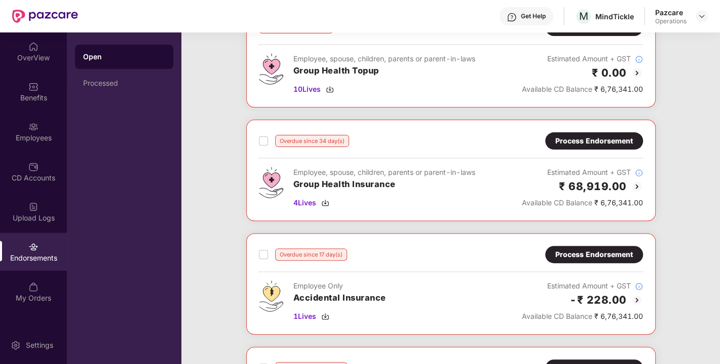
scroll to position [196, 0]
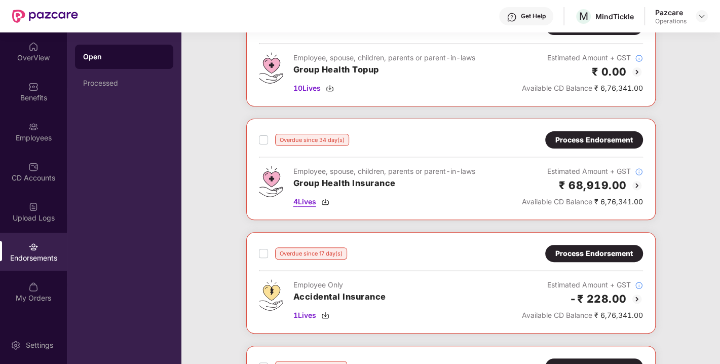
click at [325, 201] on img at bounding box center [325, 201] width 8 height 8
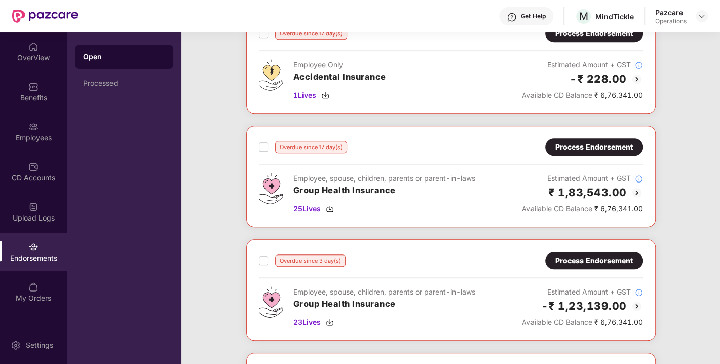
scroll to position [476, 0]
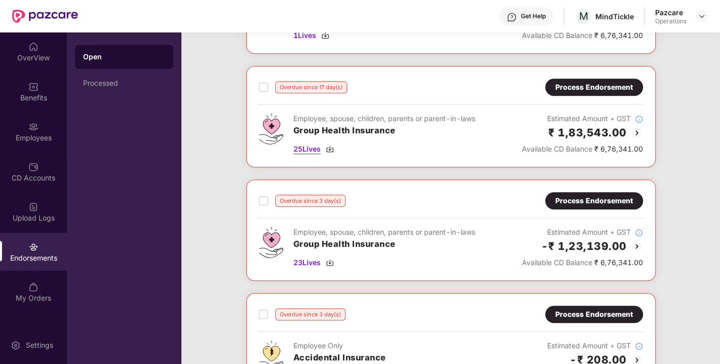
click at [328, 145] on img at bounding box center [330, 149] width 8 height 8
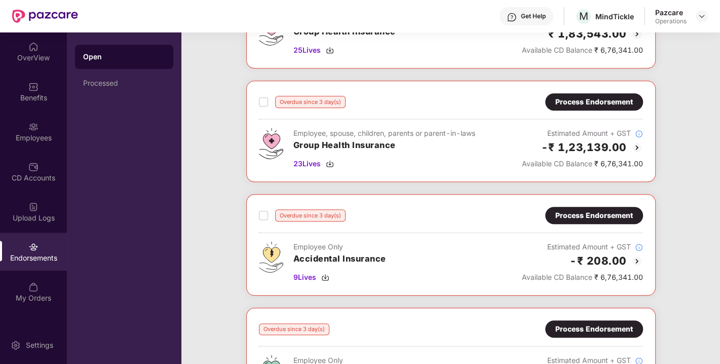
scroll to position [574, 0]
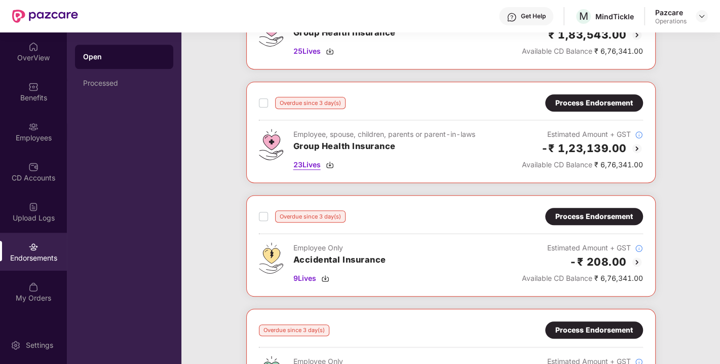
click at [331, 161] on img at bounding box center [330, 165] width 8 height 8
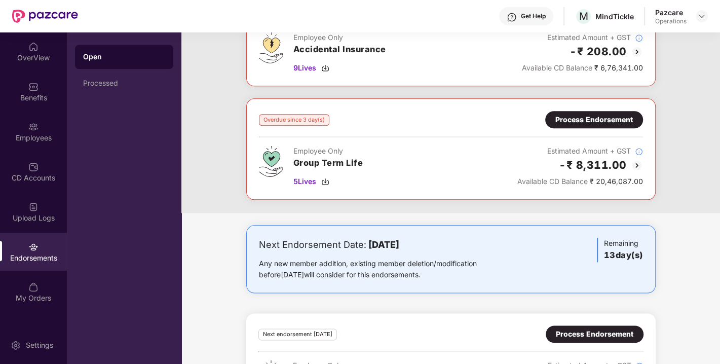
scroll to position [785, 0]
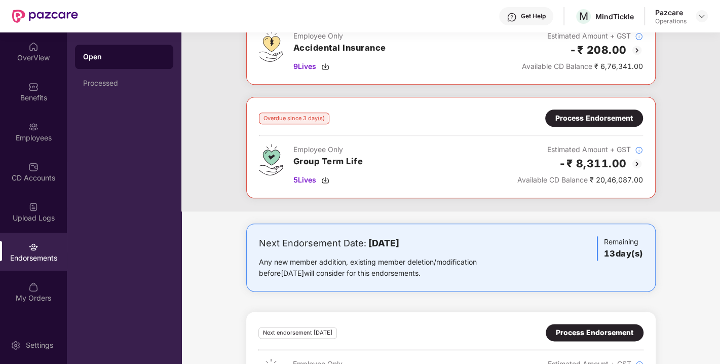
click at [584, 120] on div "Process Endorsement" at bounding box center [594, 117] width 98 height 17
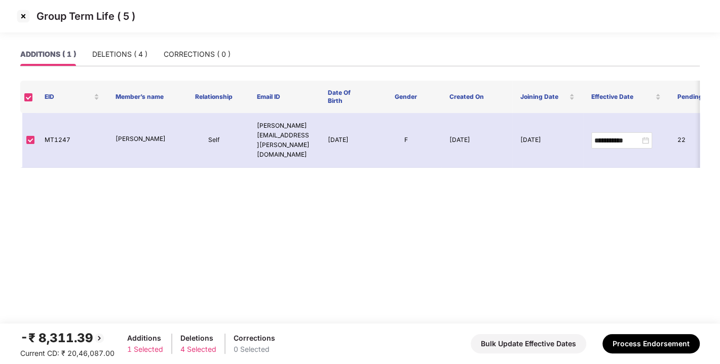
click at [24, 19] on img at bounding box center [23, 16] width 16 height 16
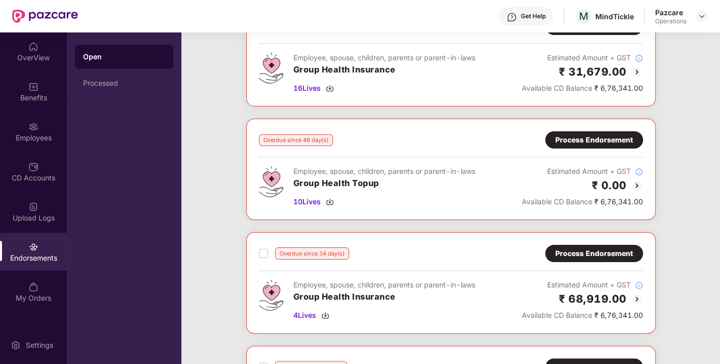
scroll to position [0, 0]
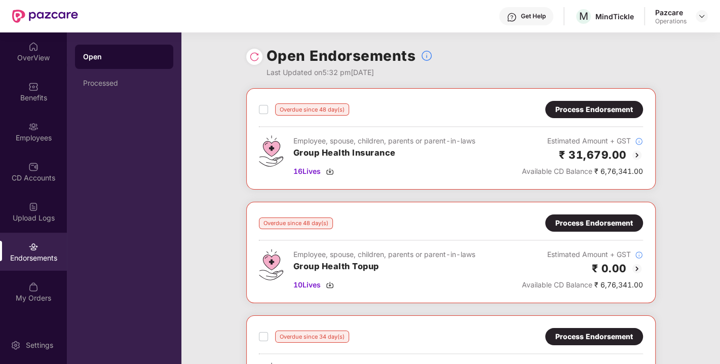
click at [594, 107] on div "Process Endorsement" at bounding box center [593, 109] width 77 height 11
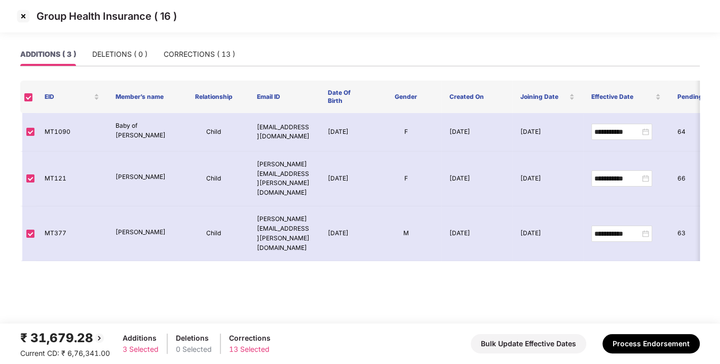
click at [19, 15] on img at bounding box center [23, 16] width 16 height 16
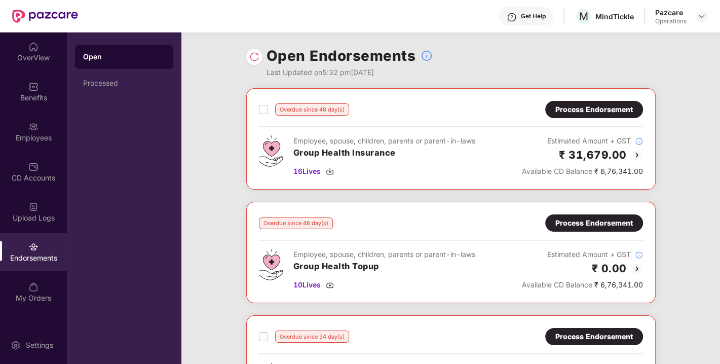
click at [583, 109] on div "Process Endorsement" at bounding box center [593, 109] width 77 height 11
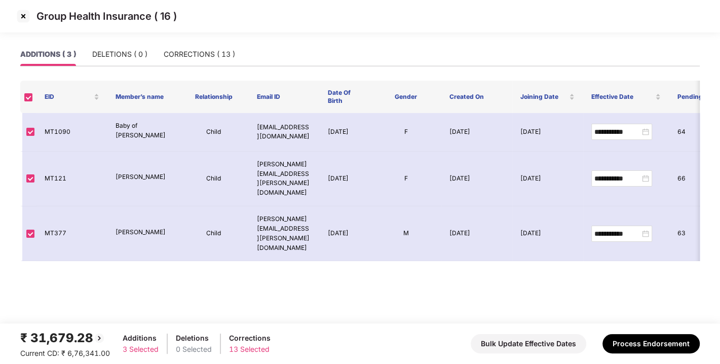
click at [22, 17] on img at bounding box center [23, 16] width 16 height 16
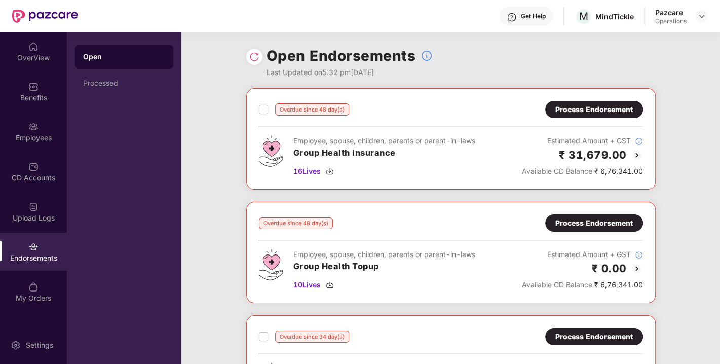
click at [581, 105] on div "Process Endorsement" at bounding box center [593, 109] width 77 height 11
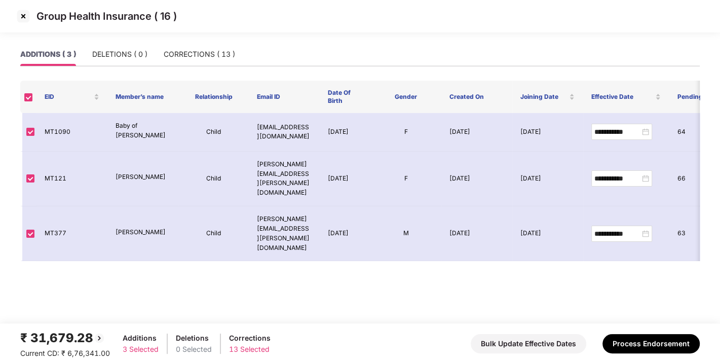
click at [29, 19] on img at bounding box center [23, 16] width 16 height 16
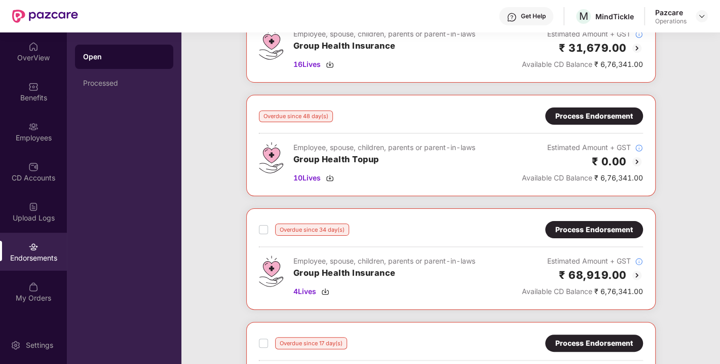
scroll to position [108, 0]
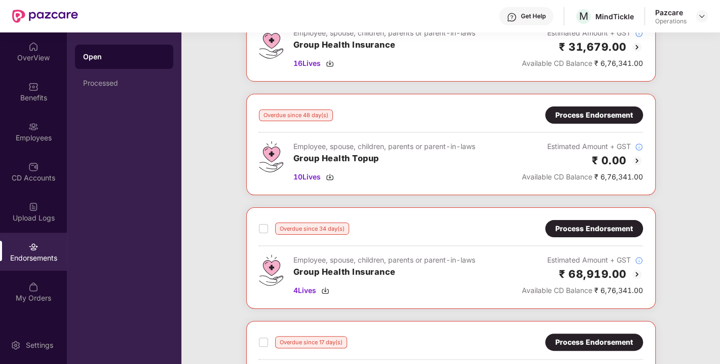
click at [581, 224] on div "Process Endorsement" at bounding box center [593, 228] width 77 height 11
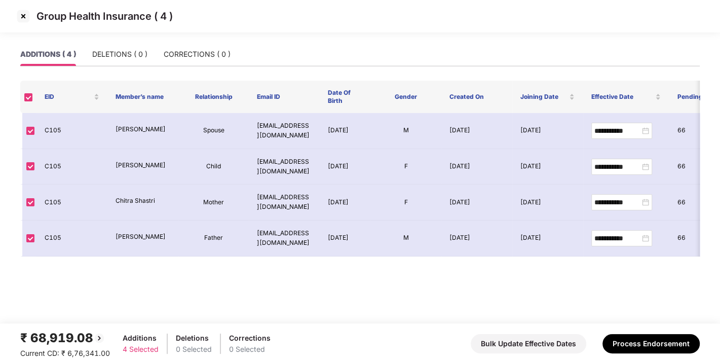
click at [24, 13] on img at bounding box center [23, 16] width 16 height 16
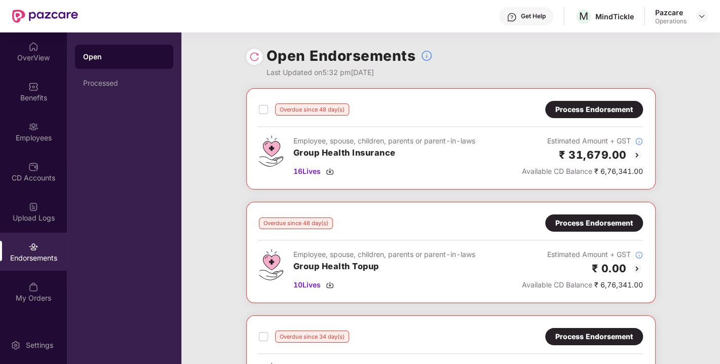
click at [583, 105] on div "Process Endorsement" at bounding box center [593, 109] width 77 height 11
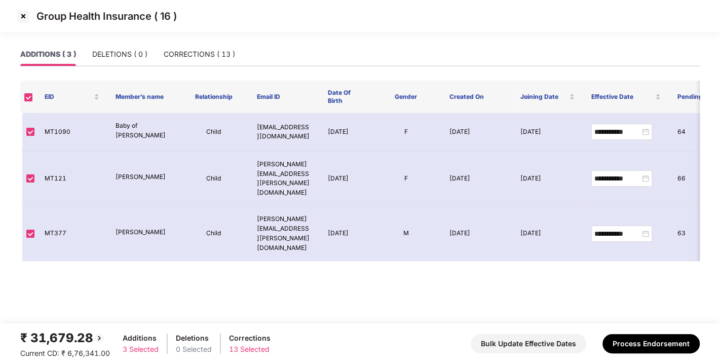
click at [21, 14] on img at bounding box center [23, 16] width 16 height 16
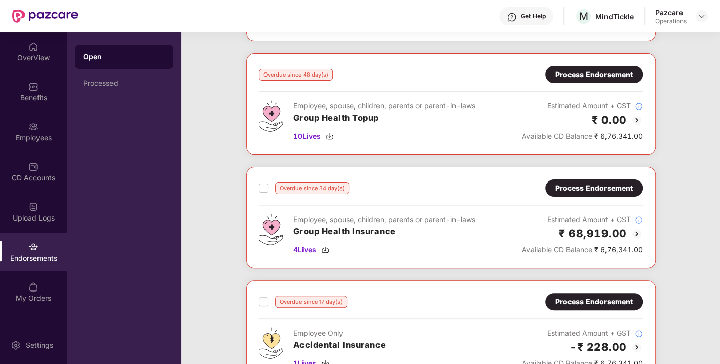
scroll to position [149, 0]
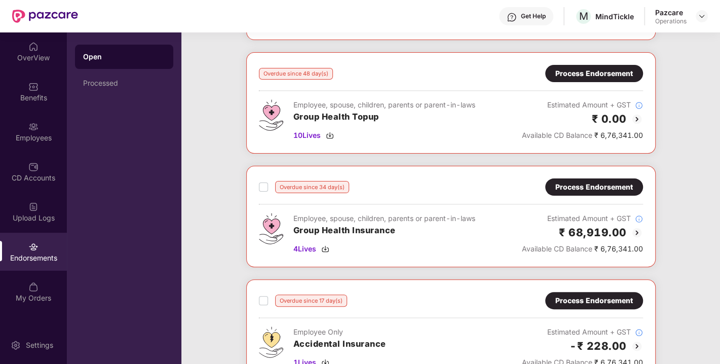
click at [580, 188] on div "Process Endorsement" at bounding box center [593, 186] width 77 height 11
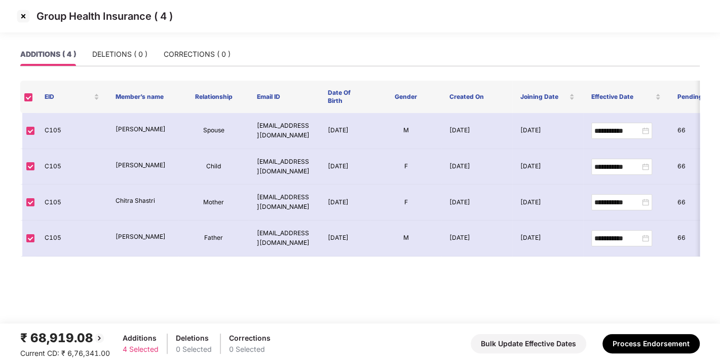
click at [27, 13] on img at bounding box center [23, 16] width 16 height 16
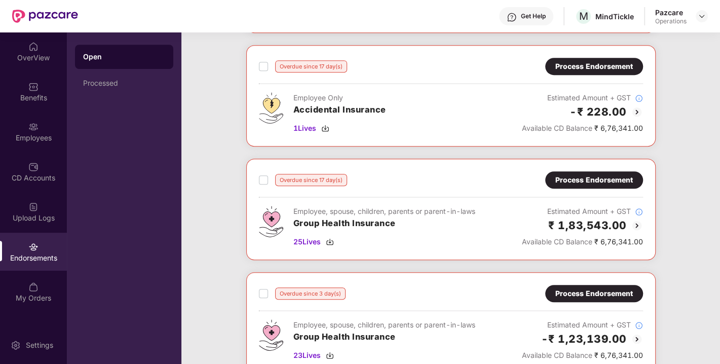
scroll to position [384, 0]
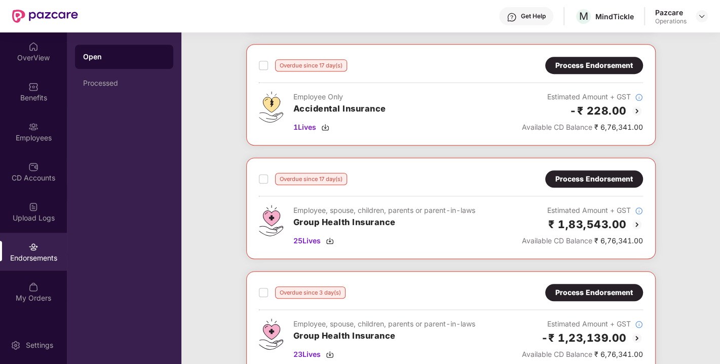
click at [581, 173] on div "Process Endorsement" at bounding box center [593, 178] width 77 height 11
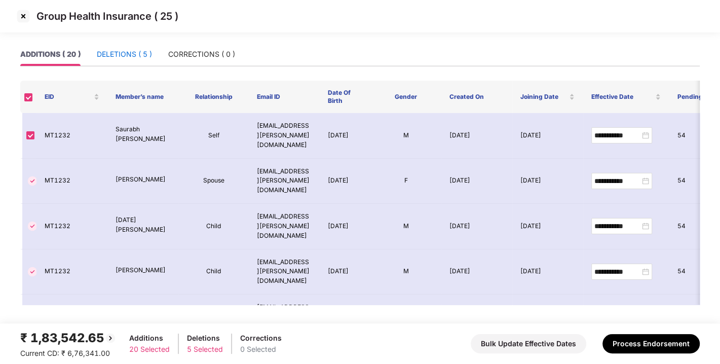
click at [124, 56] on div "DELETIONS ( 5 )" at bounding box center [124, 54] width 55 height 11
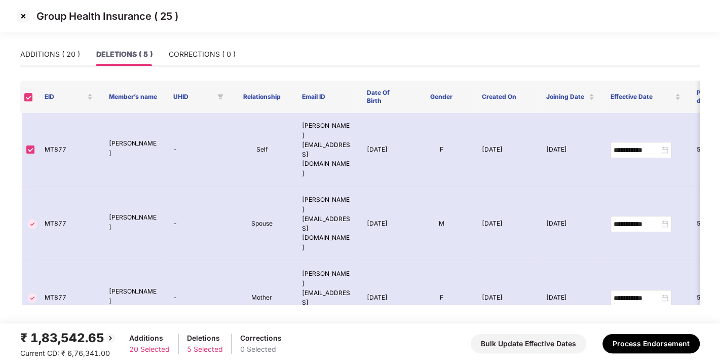
click at [19, 17] on img at bounding box center [23, 16] width 16 height 16
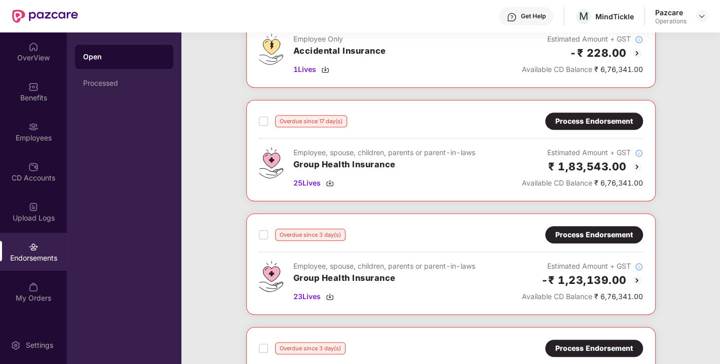
scroll to position [0, 0]
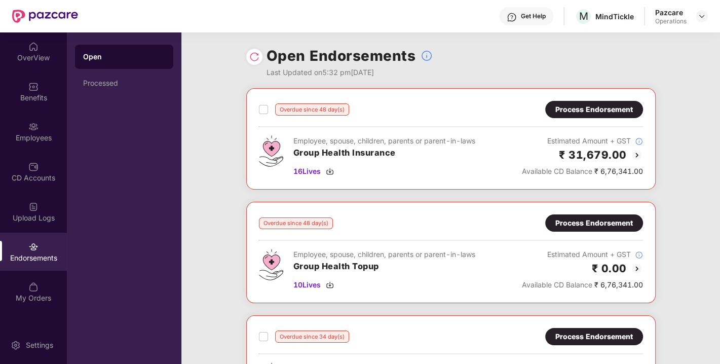
click at [576, 107] on div "Process Endorsement" at bounding box center [593, 109] width 77 height 11
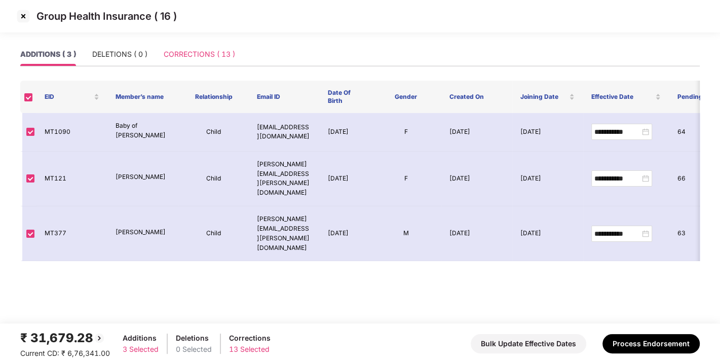
click at [194, 61] on div "CORRECTIONS ( 13 )" at bounding box center [199, 54] width 71 height 23
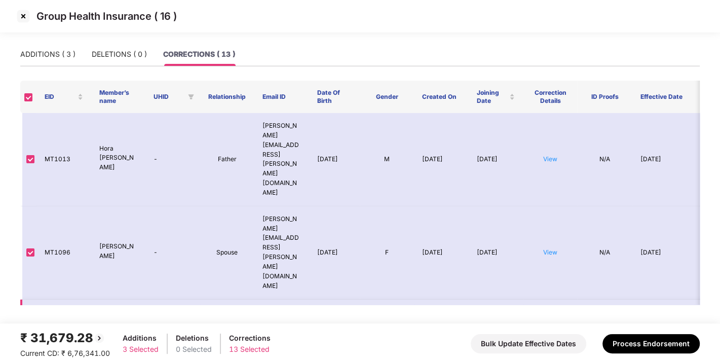
click at [552, 341] on link "View" at bounding box center [550, 345] width 14 height 8
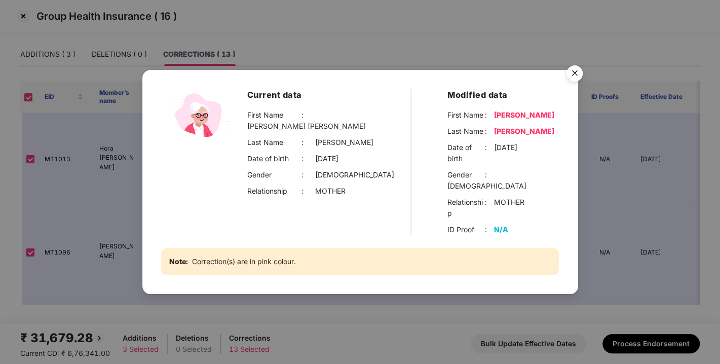
click at [588, 88] on div "Current data First Name : [PERSON_NAME] [PERSON_NAME] Last Name : [PERSON_NAME]…" at bounding box center [360, 182] width 720 height 364
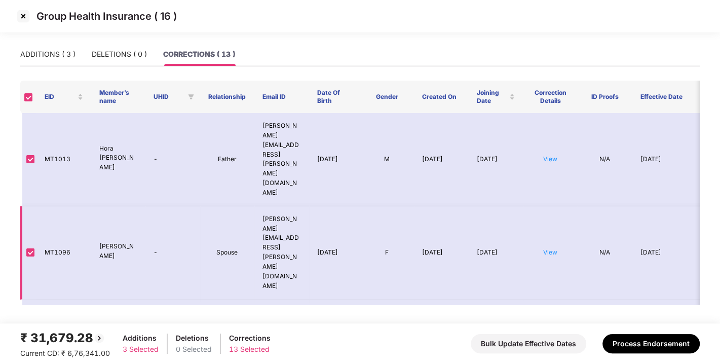
scroll to position [118, 0]
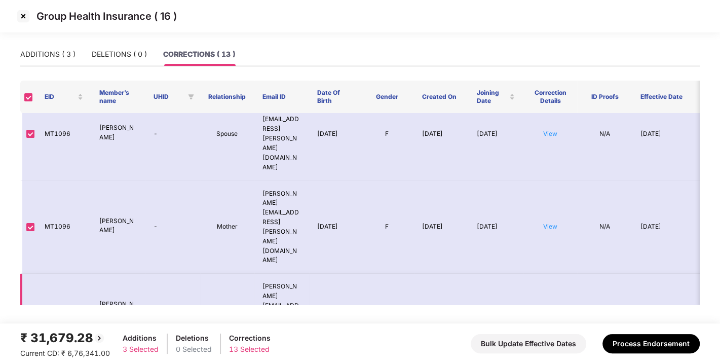
click at [542, 273] on td "View" at bounding box center [550, 319] width 55 height 93
click at [548, 315] on link "View" at bounding box center [550, 319] width 14 height 8
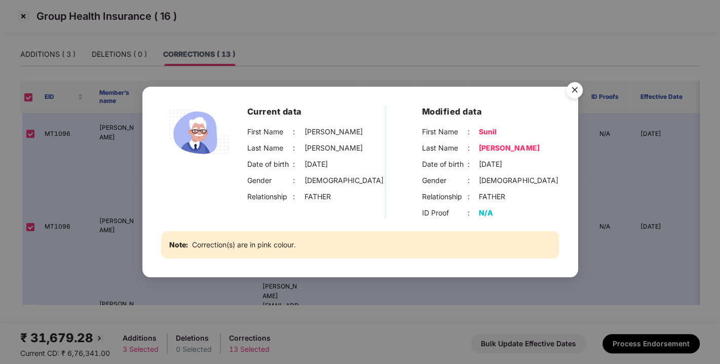
click at [570, 93] on img "Close" at bounding box center [574, 91] width 28 height 28
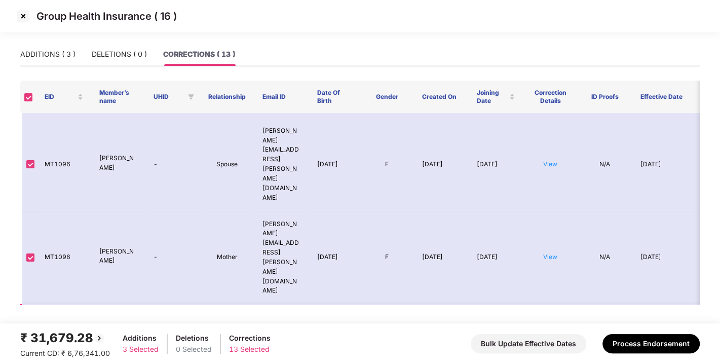
scroll to position [0, 0]
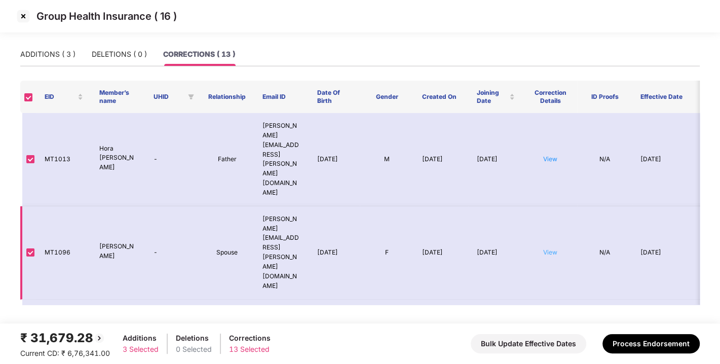
click at [550, 248] on link "View" at bounding box center [550, 252] width 14 height 8
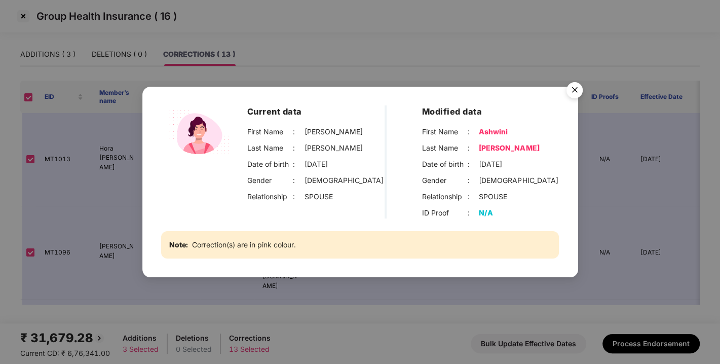
click at [572, 90] on img "Close" at bounding box center [574, 91] width 28 height 28
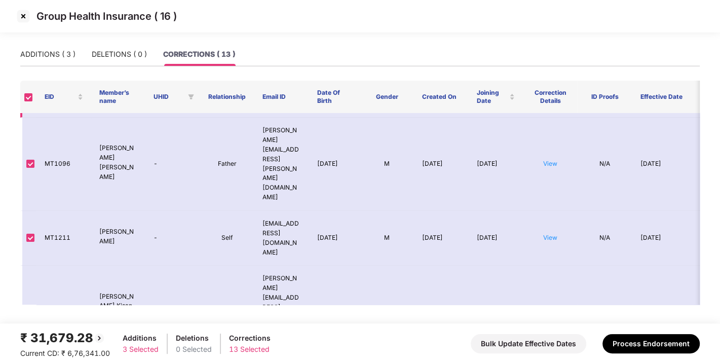
scroll to position [121, 0]
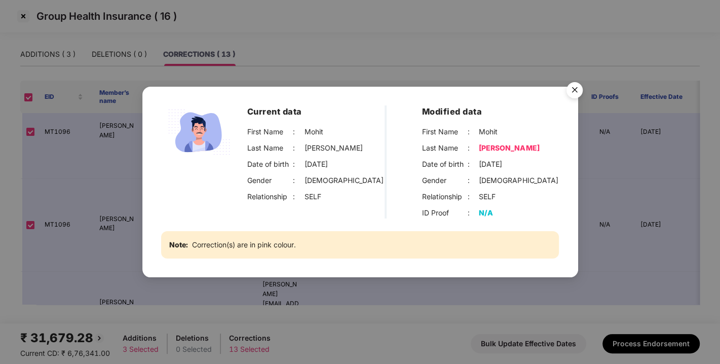
click at [573, 89] on img "Close" at bounding box center [574, 91] width 28 height 28
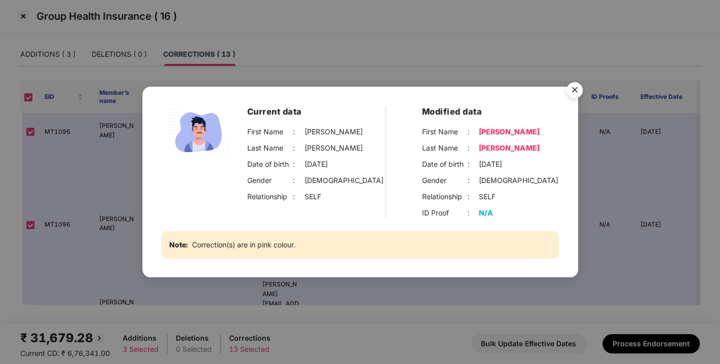
click at [571, 83] on img "Close" at bounding box center [574, 91] width 28 height 28
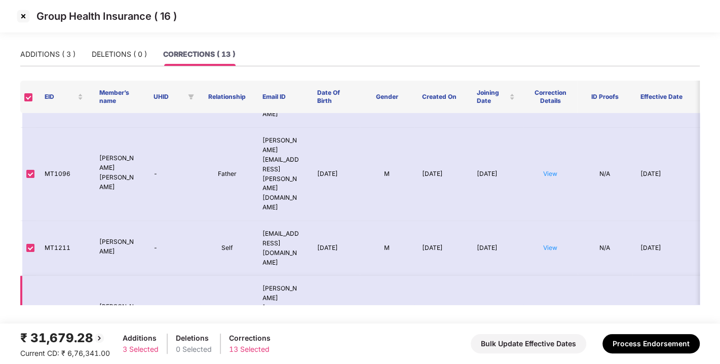
scroll to position [276, 0]
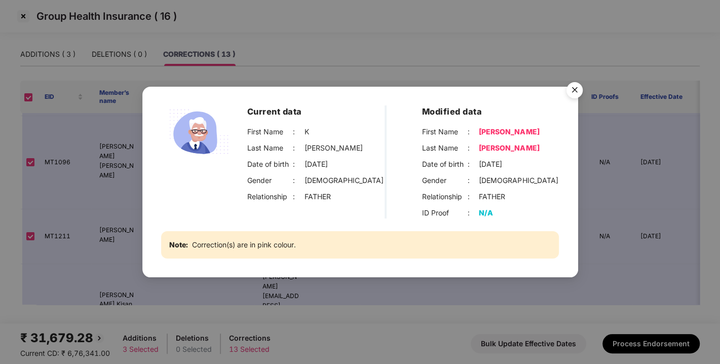
click at [572, 87] on img "Close" at bounding box center [574, 91] width 28 height 28
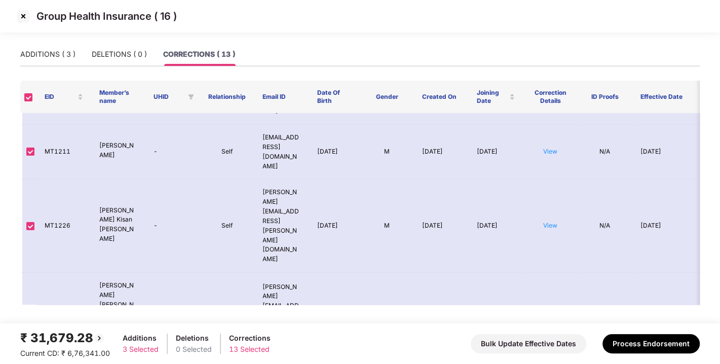
scroll to position [180, 0]
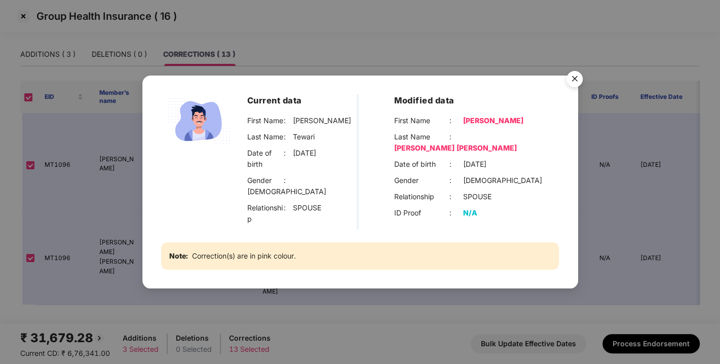
click at [574, 90] on img "Close" at bounding box center [574, 80] width 28 height 28
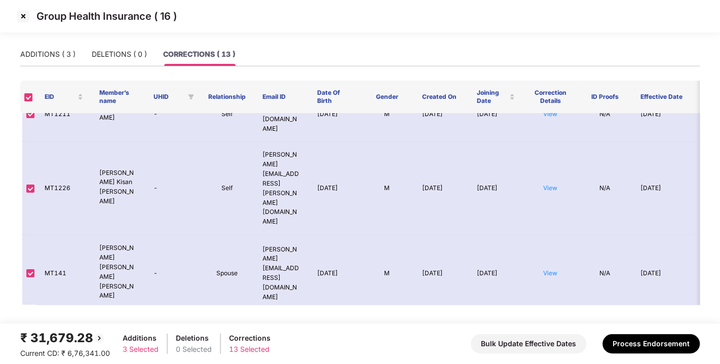
scroll to position [315, 0]
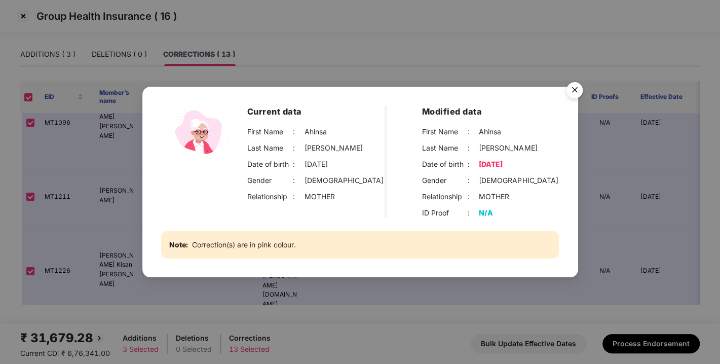
click at [572, 89] on img "Close" at bounding box center [574, 91] width 28 height 28
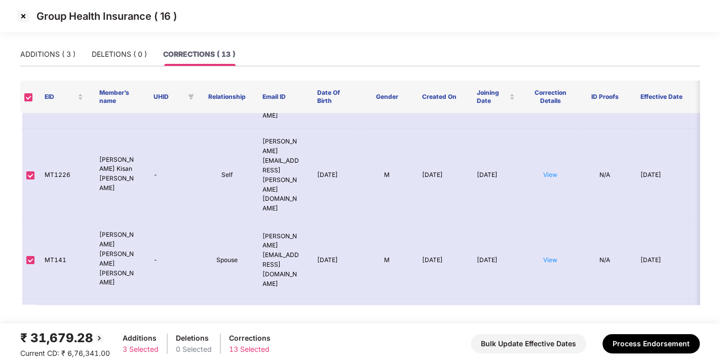
scroll to position [369, 0]
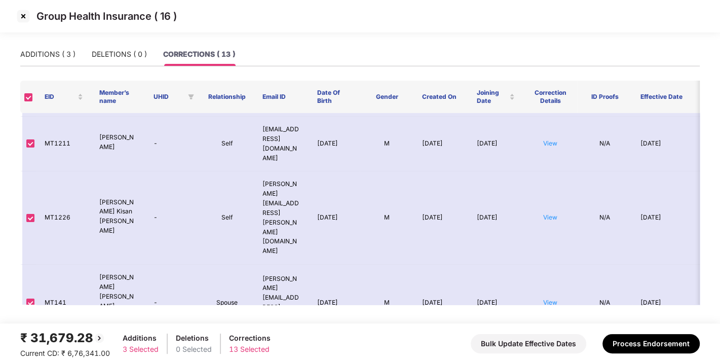
drag, startPoint x: 540, startPoint y: 185, endPoint x: 546, endPoint y: 185, distance: 6.1
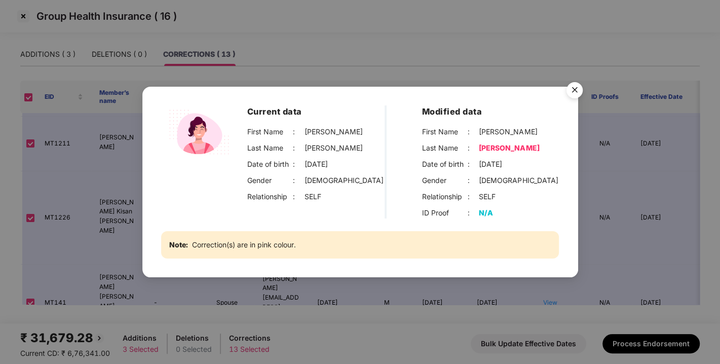
click at [571, 94] on img "Close" at bounding box center [574, 91] width 28 height 28
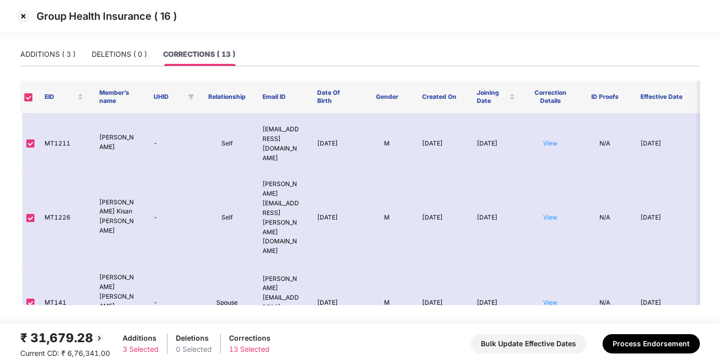
scroll to position [0, 0]
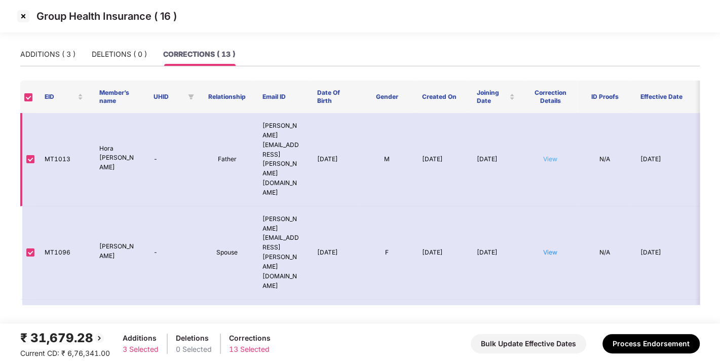
click at [551, 155] on link "View" at bounding box center [550, 159] width 14 height 8
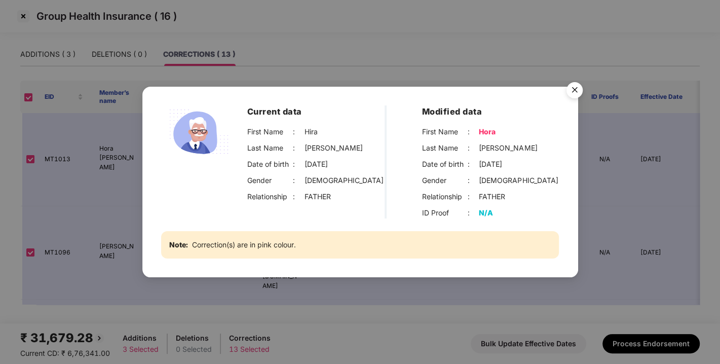
click at [576, 92] on img "Close" at bounding box center [574, 91] width 28 height 28
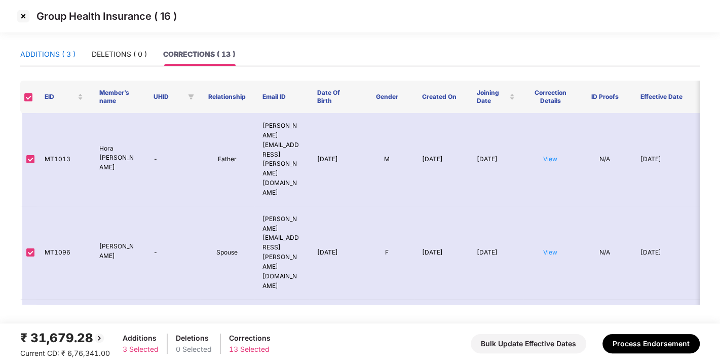
click at [40, 56] on div "ADDITIONS ( 3 )" at bounding box center [47, 54] width 55 height 11
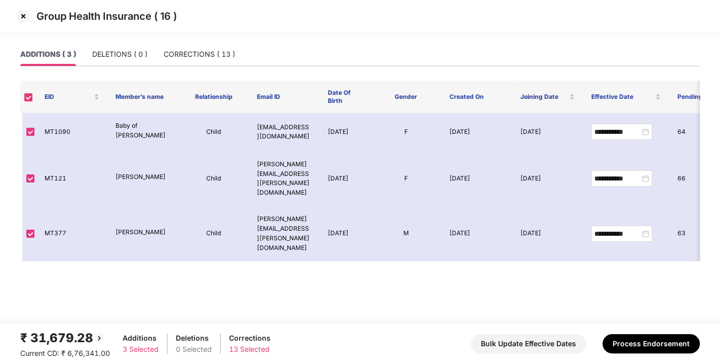
click at [24, 16] on img at bounding box center [23, 16] width 16 height 16
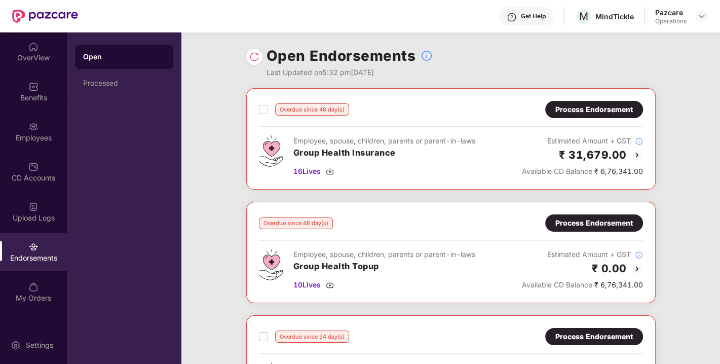
click at [573, 222] on div "Process Endorsement" at bounding box center [593, 222] width 77 height 11
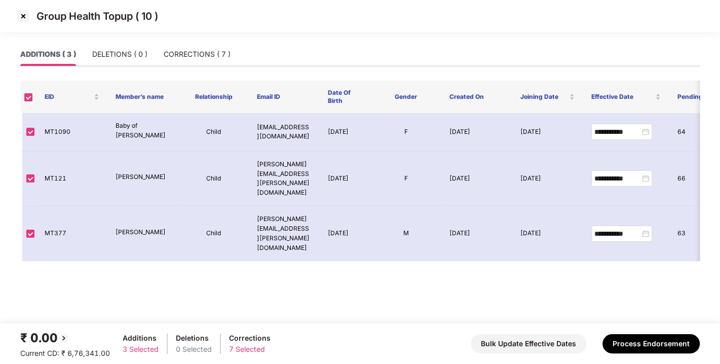
click at [21, 15] on img at bounding box center [23, 16] width 16 height 16
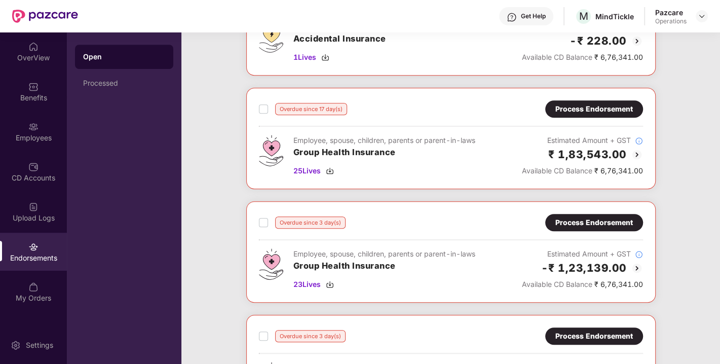
scroll to position [378, 0]
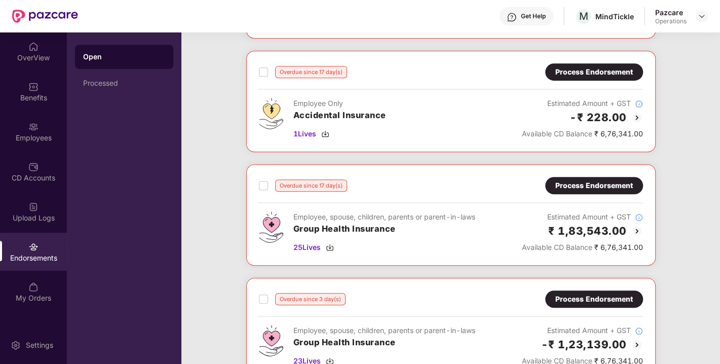
click at [579, 72] on div "Process Endorsement" at bounding box center [593, 71] width 77 height 11
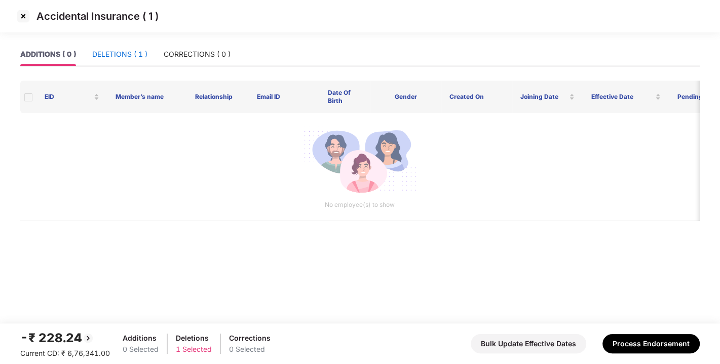
click at [136, 59] on div "DELETIONS ( 1 )" at bounding box center [119, 54] width 55 height 11
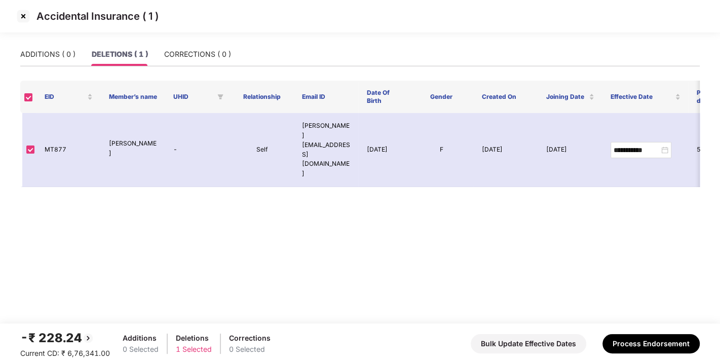
click at [24, 17] on img at bounding box center [23, 16] width 16 height 16
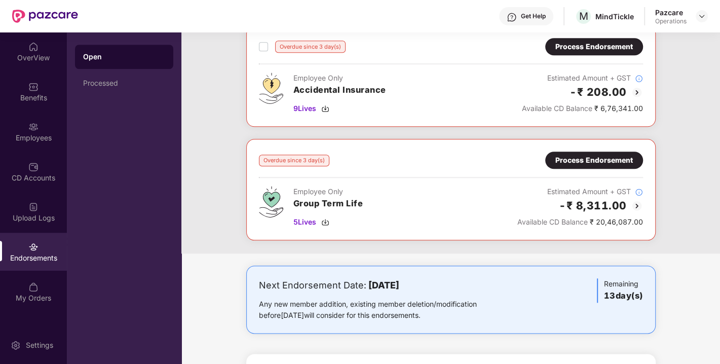
scroll to position [687, 0]
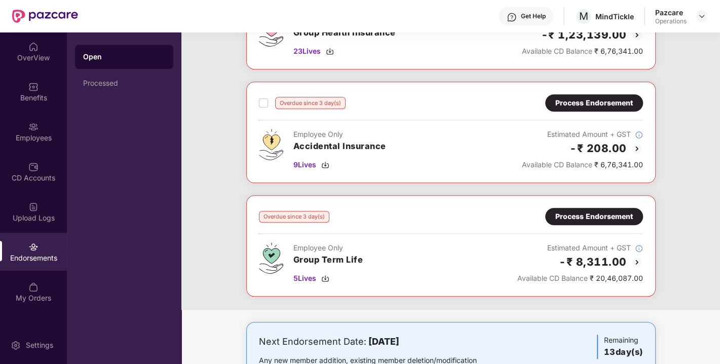
click at [570, 97] on div "Process Endorsement" at bounding box center [593, 102] width 77 height 11
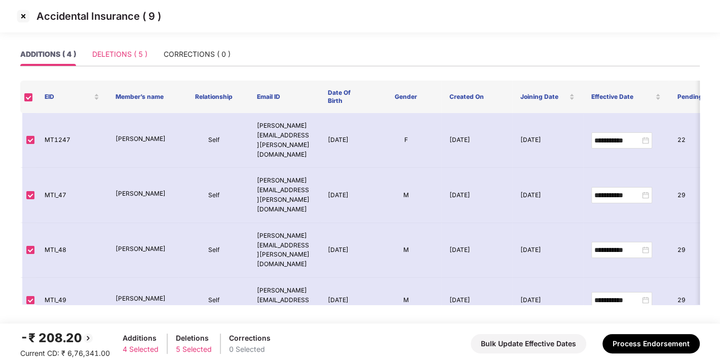
click at [120, 60] on div "DELETIONS ( 5 )" at bounding box center [119, 54] width 55 height 23
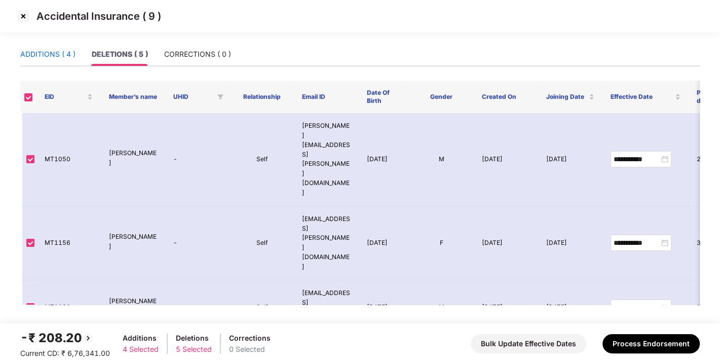
click at [48, 58] on div "ADDITIONS ( 4 )" at bounding box center [47, 54] width 55 height 11
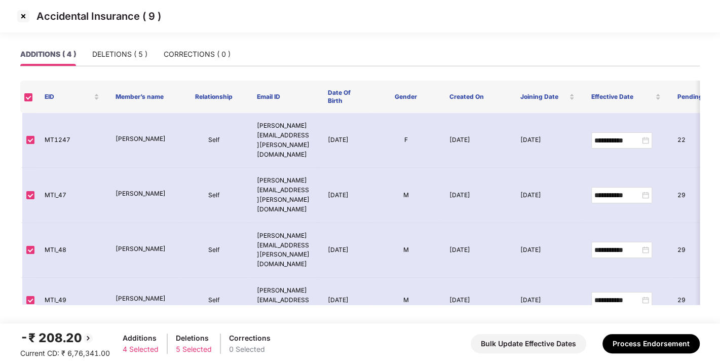
click at [26, 14] on img at bounding box center [23, 16] width 16 height 16
